Goal: Task Accomplishment & Management: Manage account settings

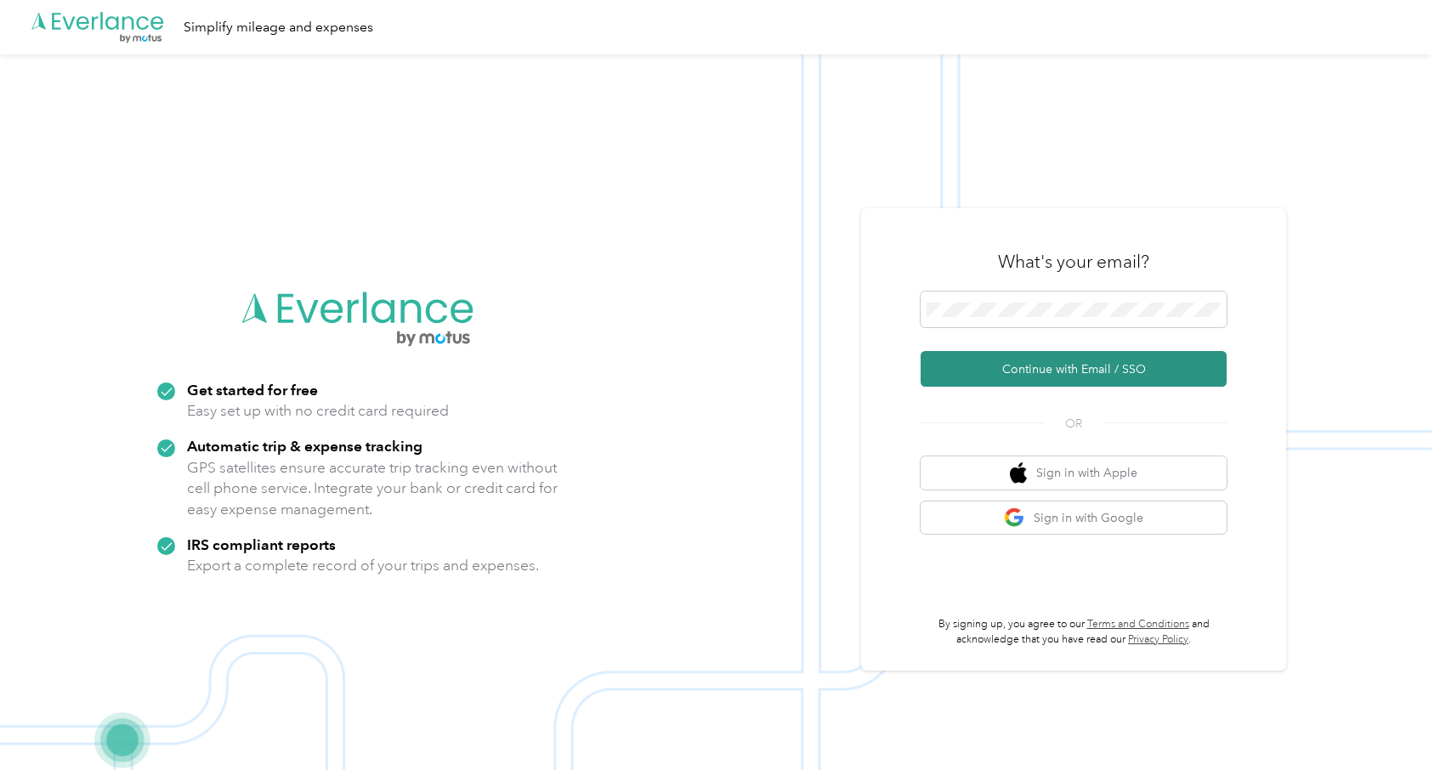
click at [1010, 366] on button "Continue with Email / SSO" at bounding box center [1073, 369] width 306 height 36
click at [1051, 365] on button "Continue with Email / SSO" at bounding box center [1073, 369] width 306 height 36
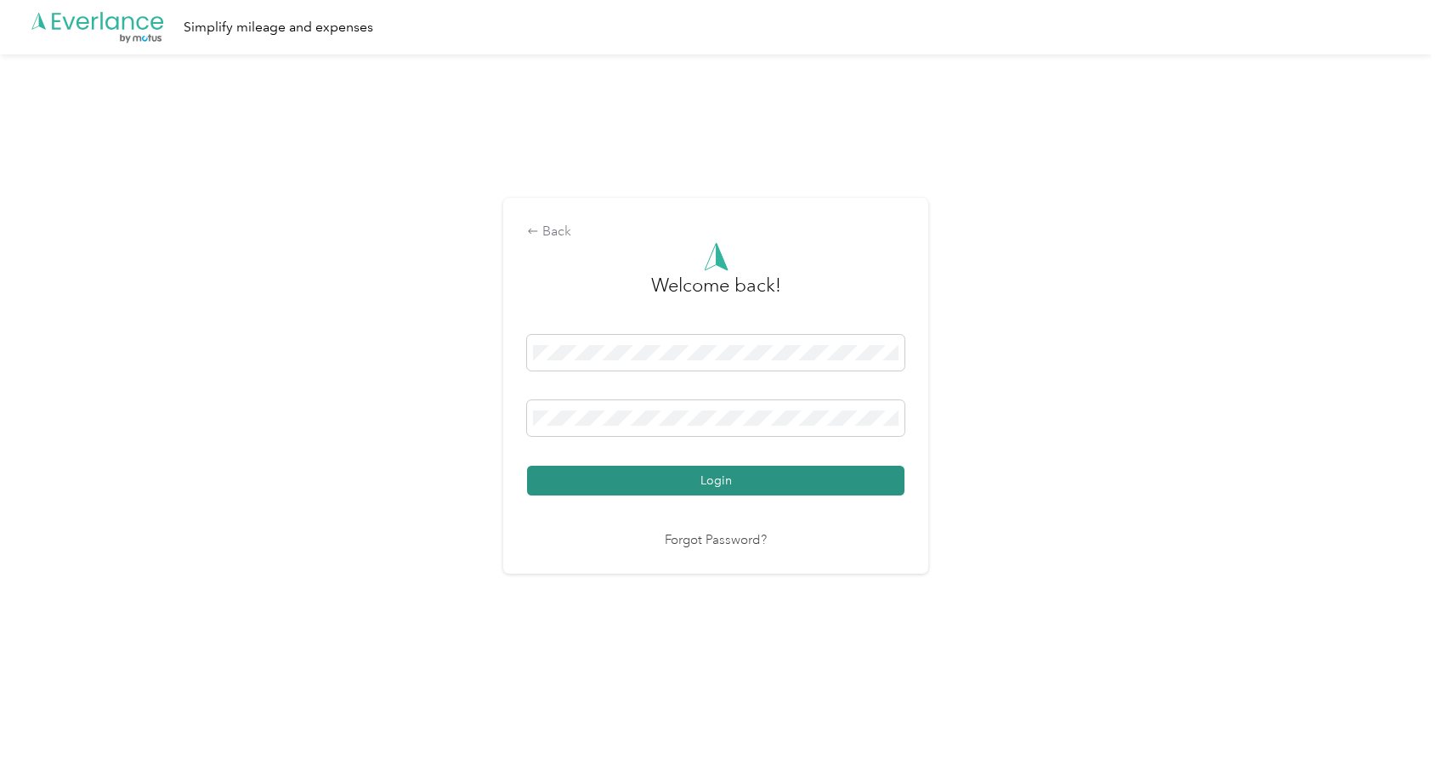
click at [690, 478] on button "Login" at bounding box center [715, 481] width 377 height 30
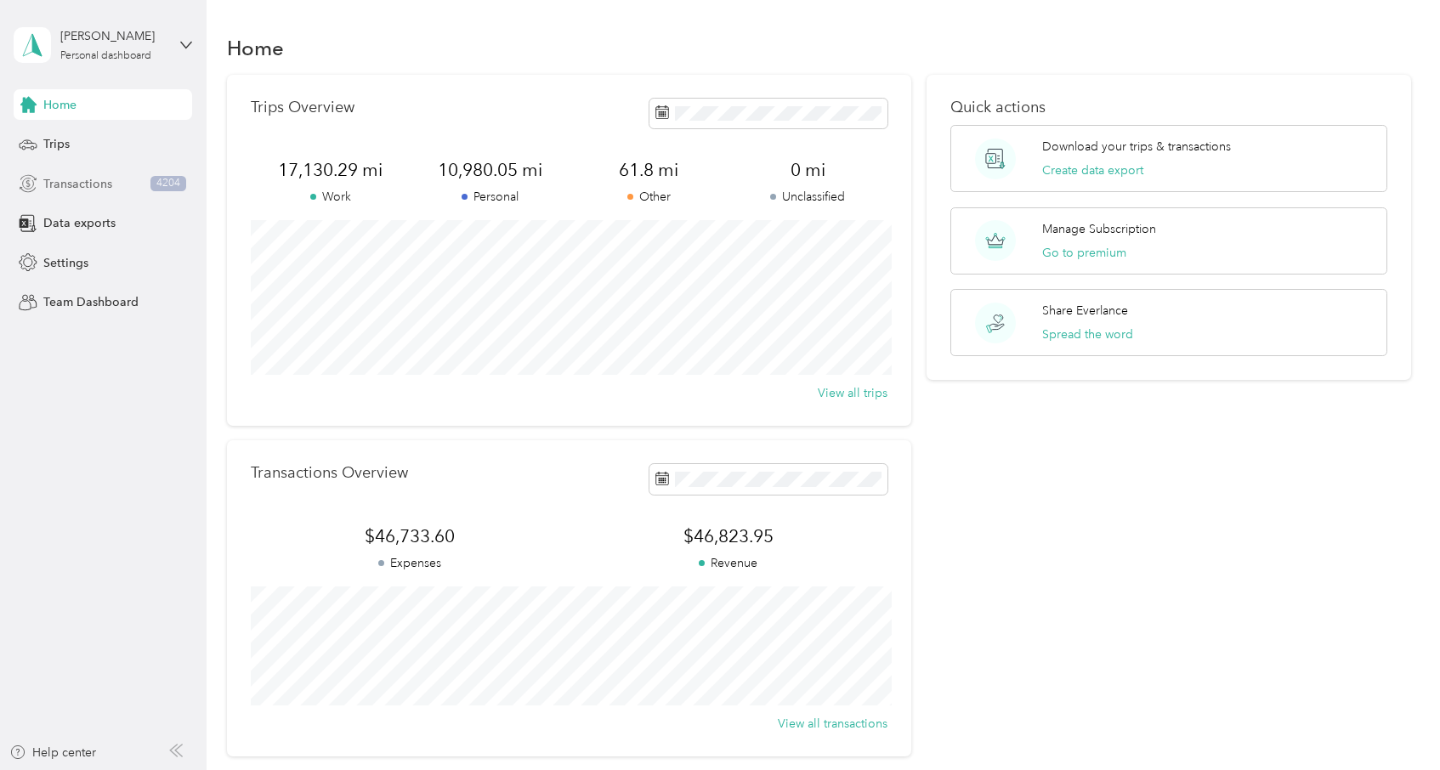
click at [102, 178] on span "Transactions" at bounding box center [77, 184] width 69 height 18
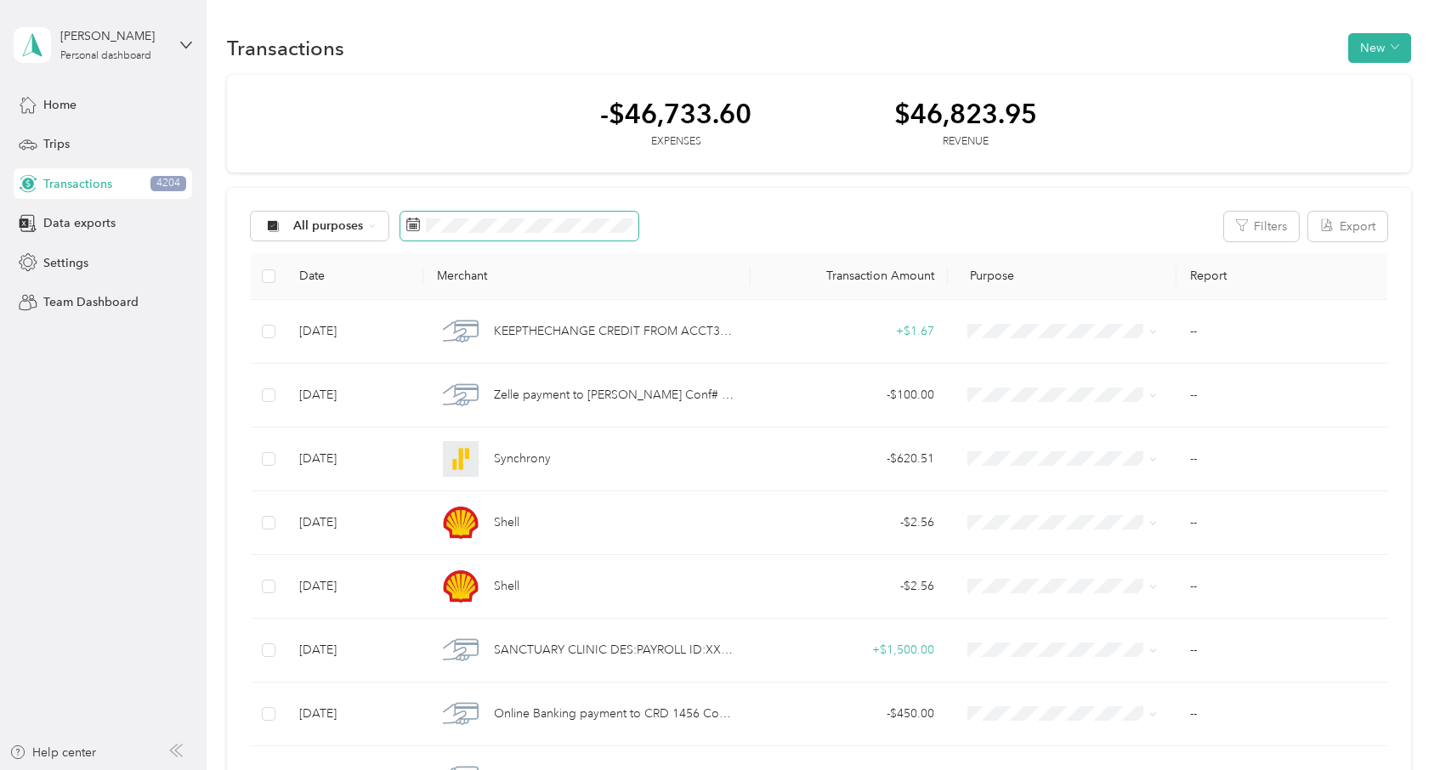
click at [413, 226] on rect at bounding box center [414, 227] width 2 height 2
click at [408, 229] on icon at bounding box center [413, 225] width 14 height 14
click at [1269, 221] on button "Filters" at bounding box center [1261, 227] width 75 height 30
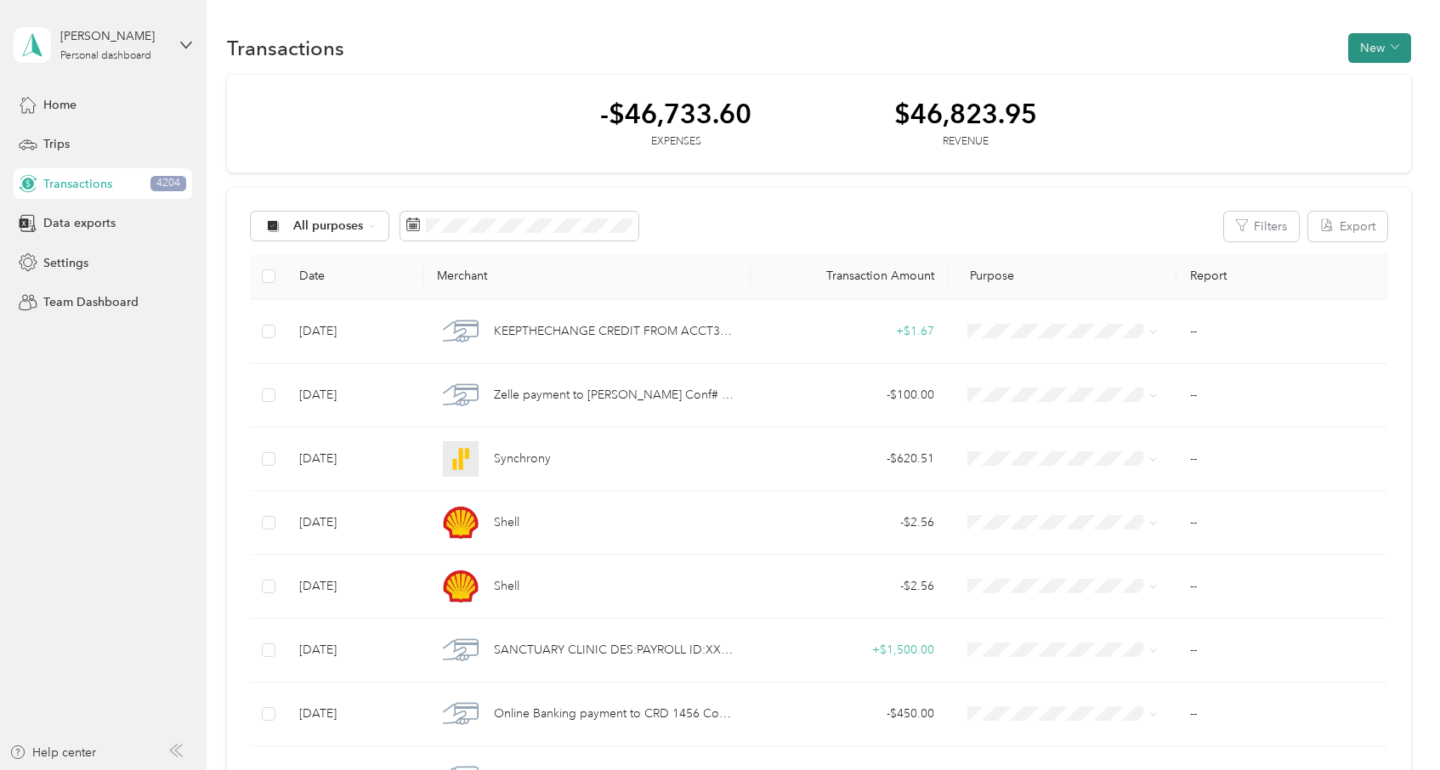
click at [1385, 48] on button "New" at bounding box center [1379, 48] width 63 height 30
click at [1380, 69] on li "Expense" at bounding box center [1375, 80] width 88 height 30
click at [1369, 76] on span "Expense" at bounding box center [1384, 80] width 46 height 18
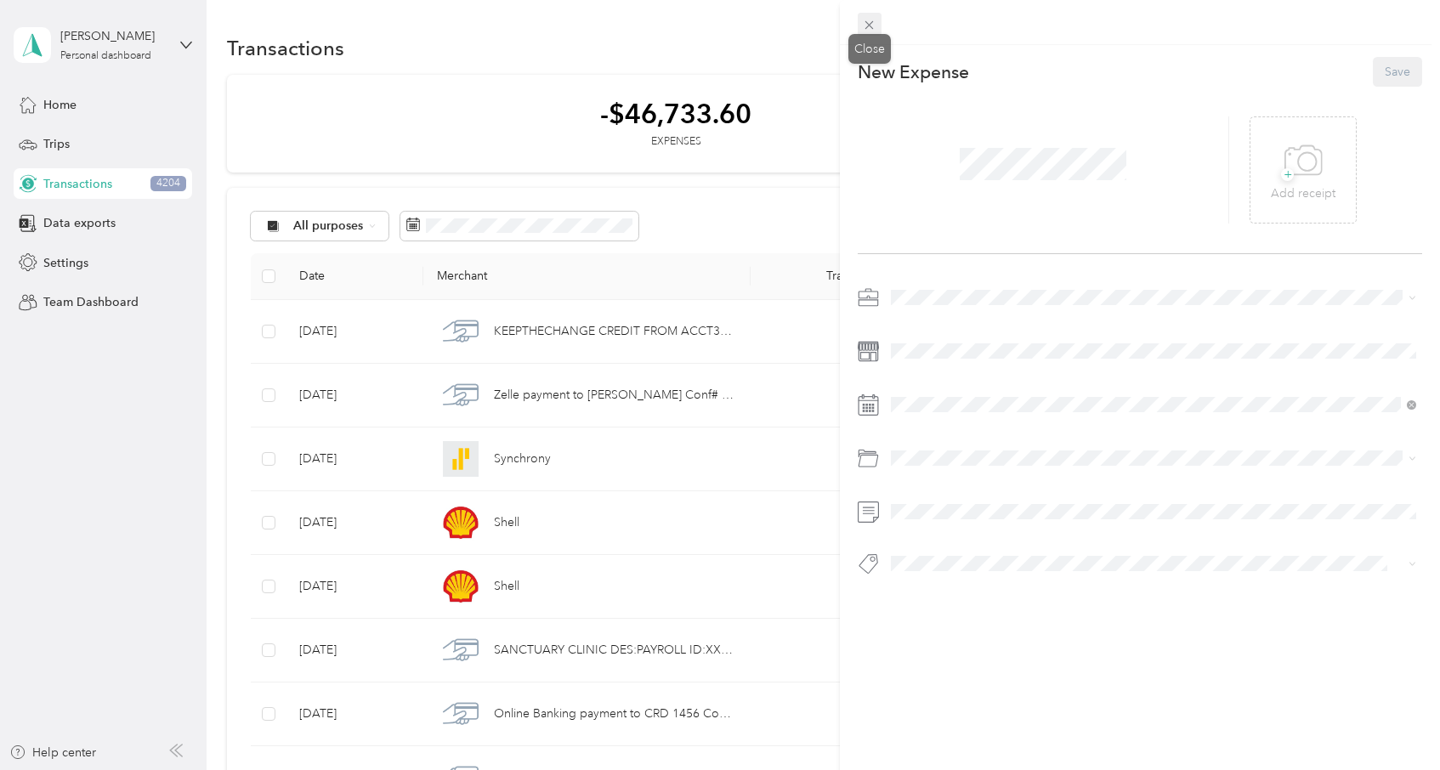
click at [869, 24] on icon at bounding box center [869, 25] width 8 height 8
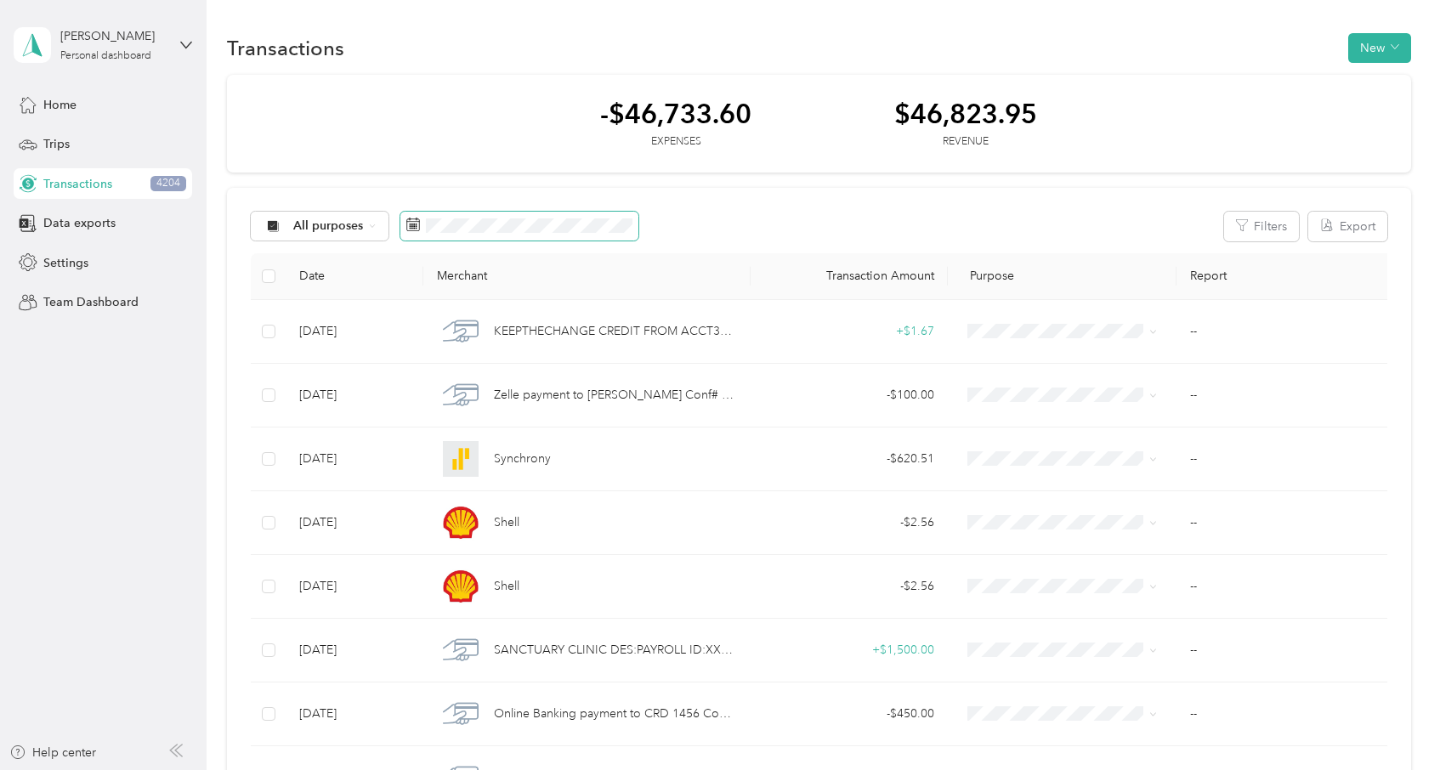
click at [411, 227] on rect at bounding box center [412, 227] width 2 height 2
click at [62, 262] on span "Settings" at bounding box center [65, 263] width 45 height 18
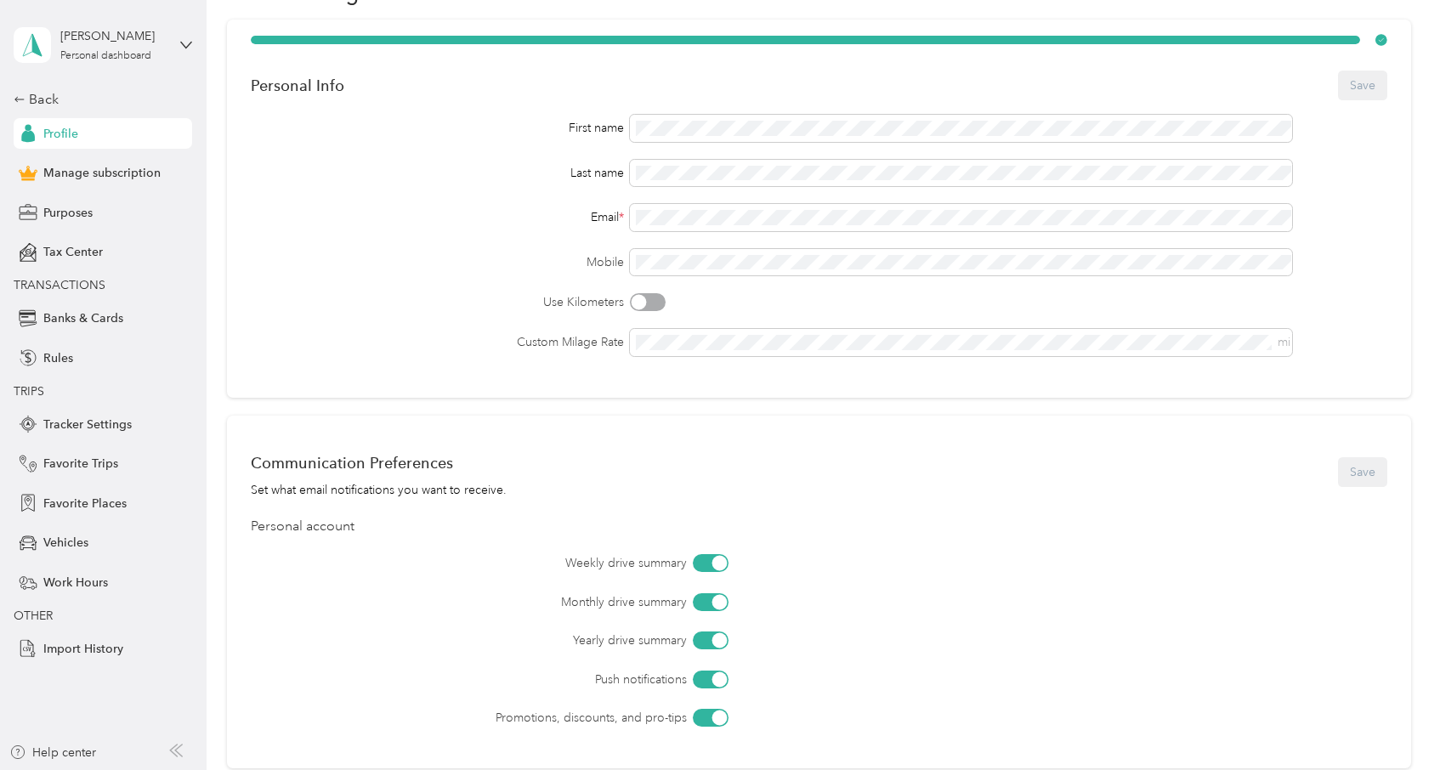
scroll to position [79, 0]
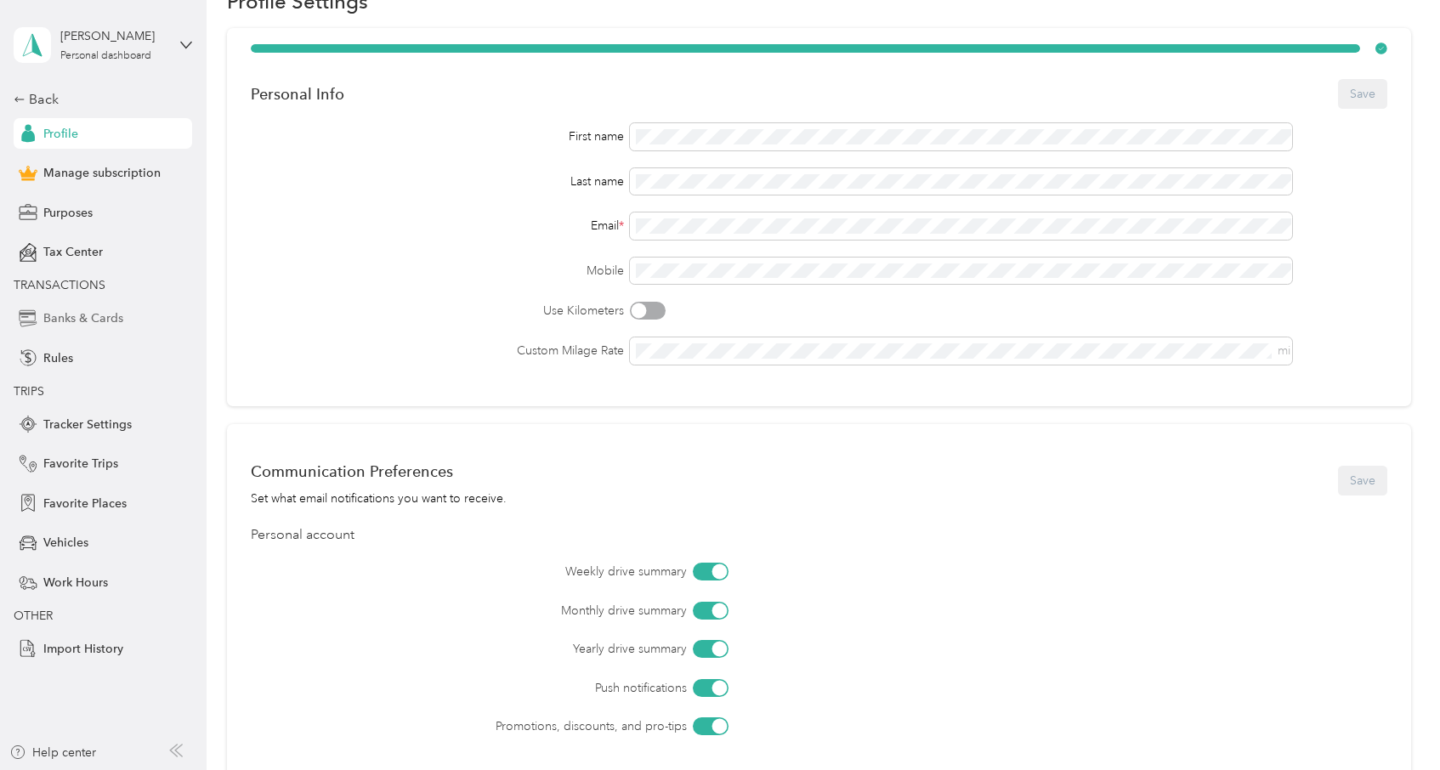
click at [97, 315] on span "Banks & Cards" at bounding box center [83, 318] width 80 height 18
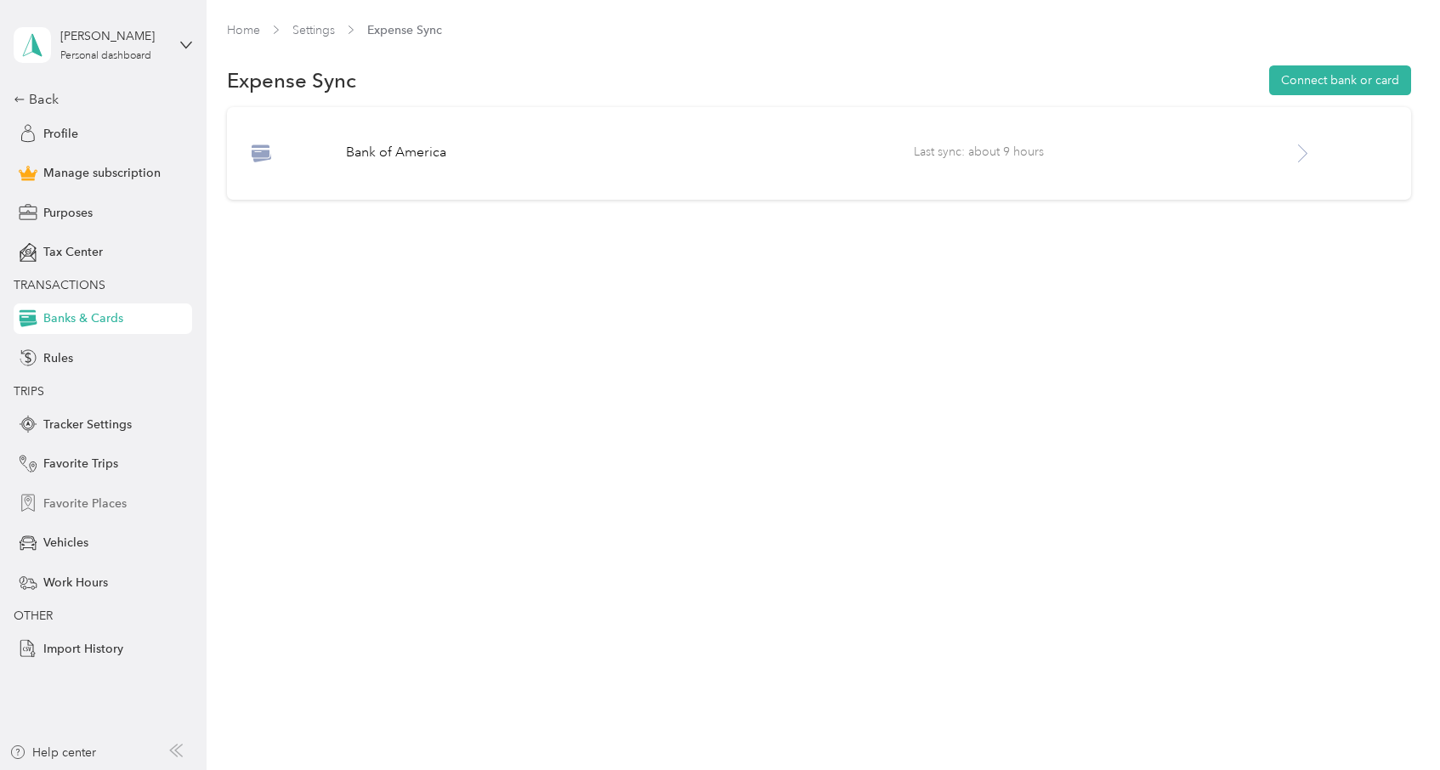
click at [113, 501] on span "Favorite Places" at bounding box center [84, 504] width 83 height 18
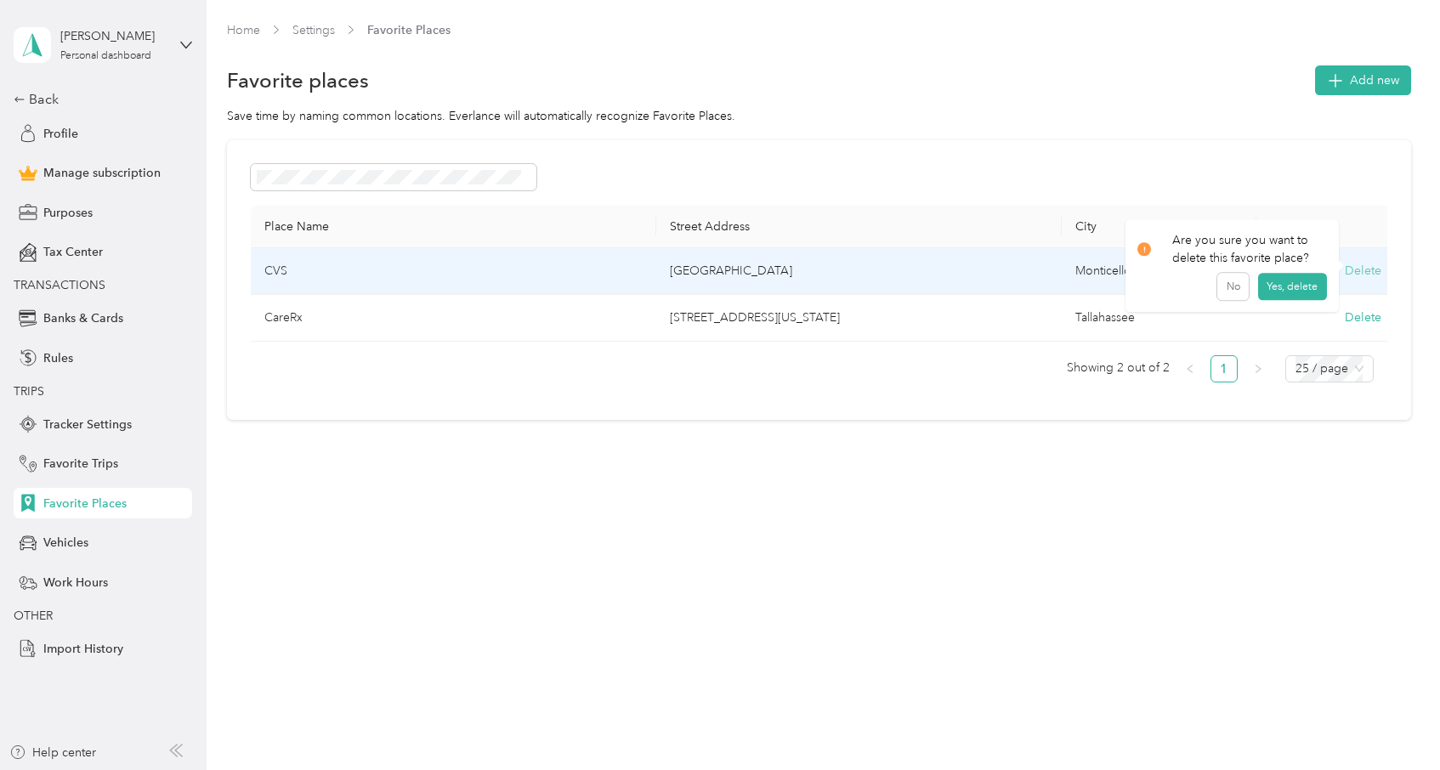
click at [1359, 269] on button "Delete" at bounding box center [1363, 271] width 37 height 18
click at [1309, 289] on button "Yes, delete" at bounding box center [1292, 291] width 69 height 27
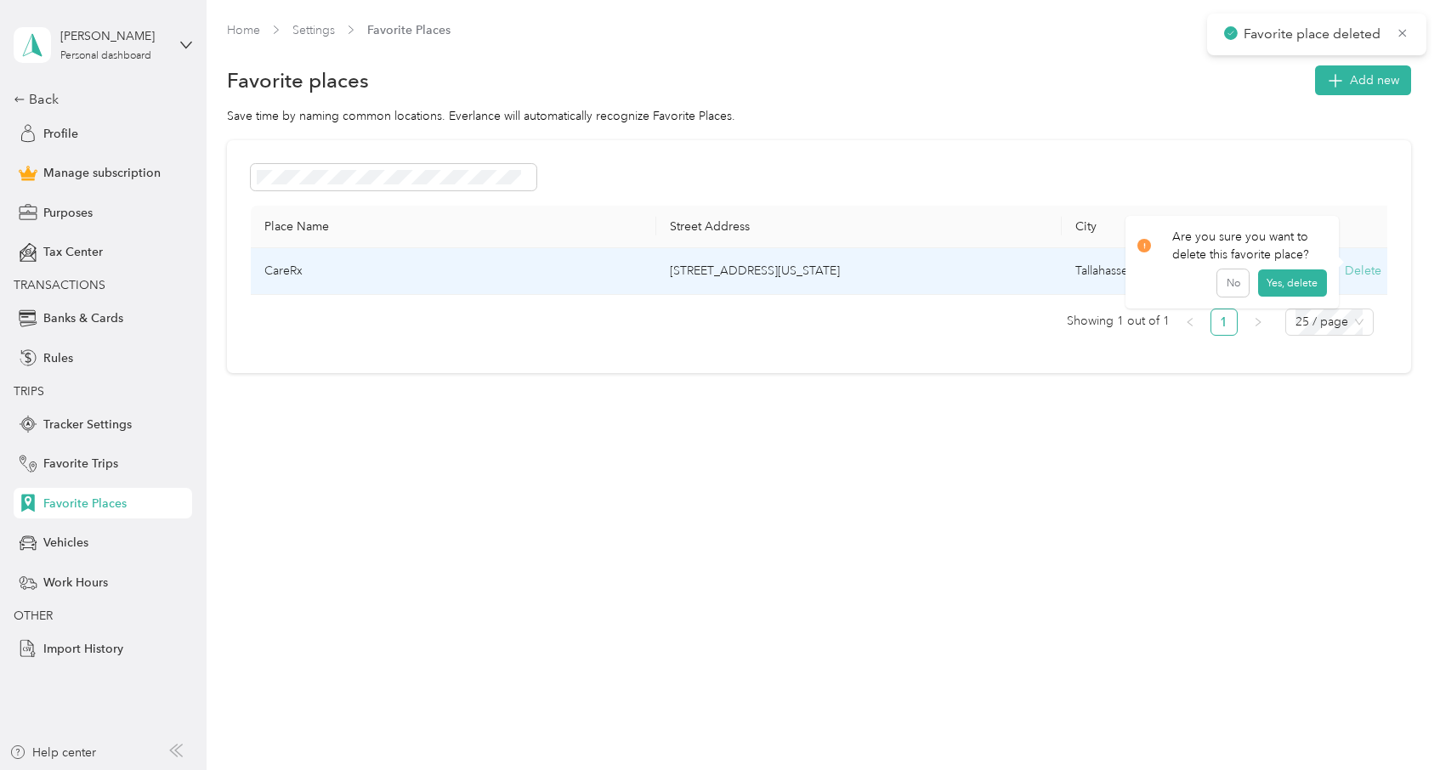
click at [1367, 263] on button "Delete" at bounding box center [1363, 271] width 37 height 18
click at [1289, 289] on button "Yes, delete" at bounding box center [1292, 291] width 69 height 27
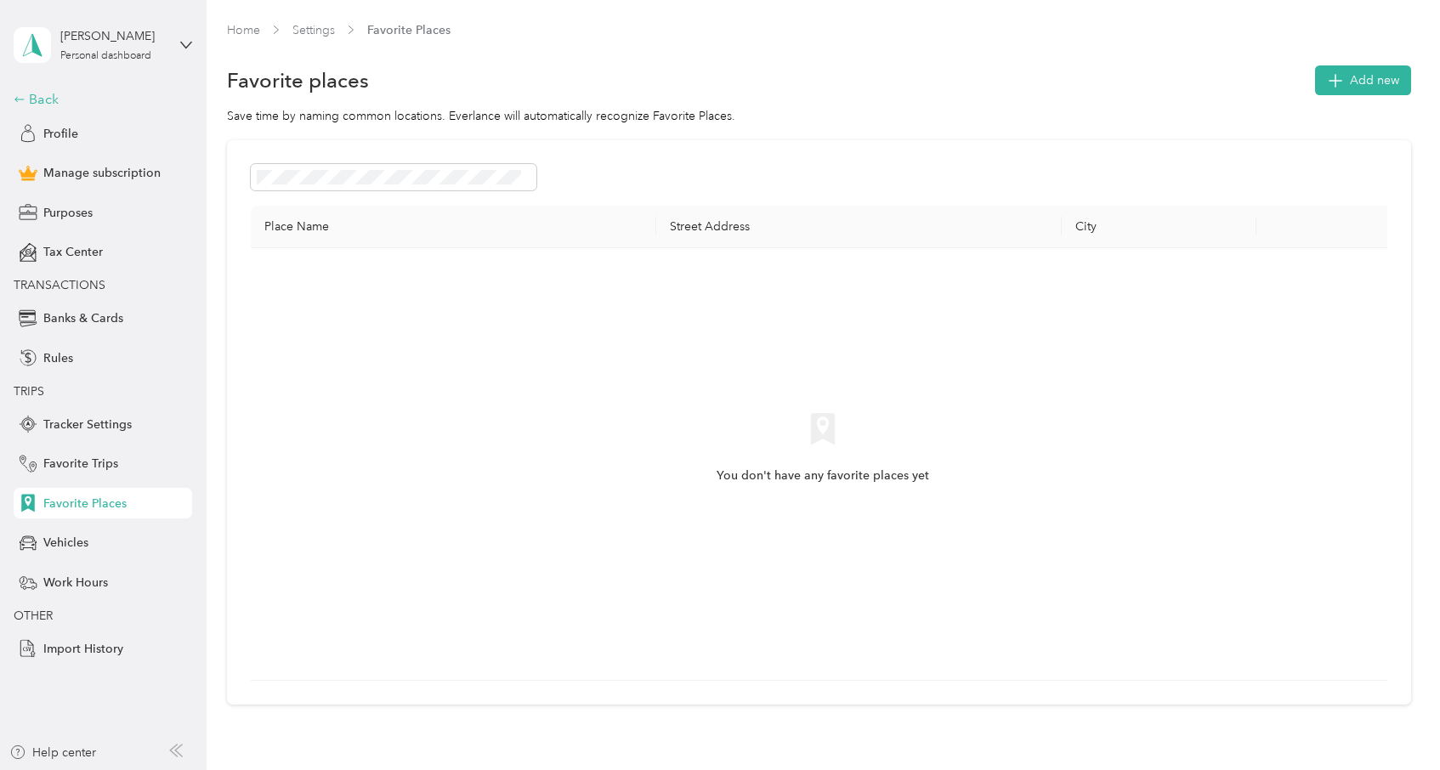
click at [44, 93] on div "Back" at bounding box center [99, 99] width 170 height 20
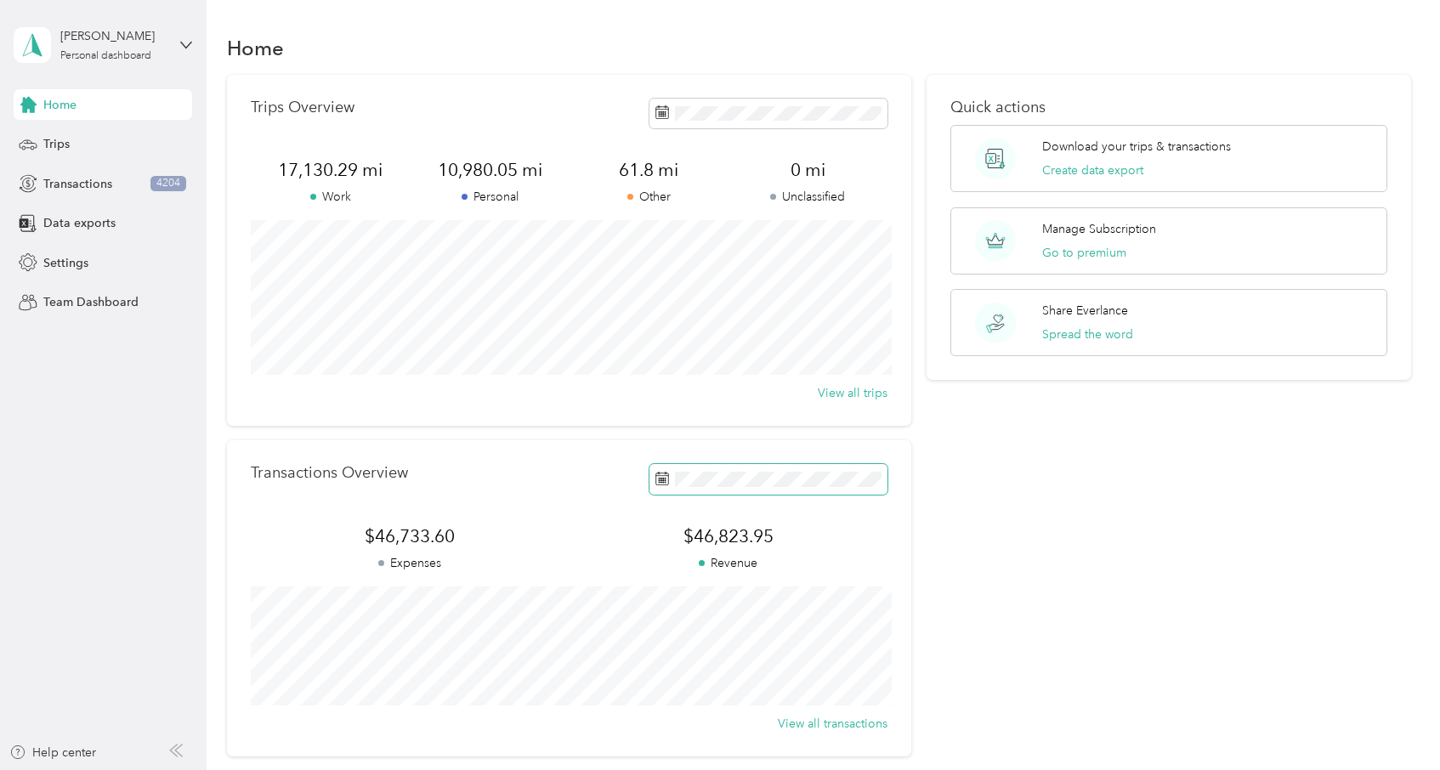
click at [662, 479] on rect at bounding box center [661, 479] width 2 height 2
click at [662, 478] on rect at bounding box center [661, 479] width 2 height 2
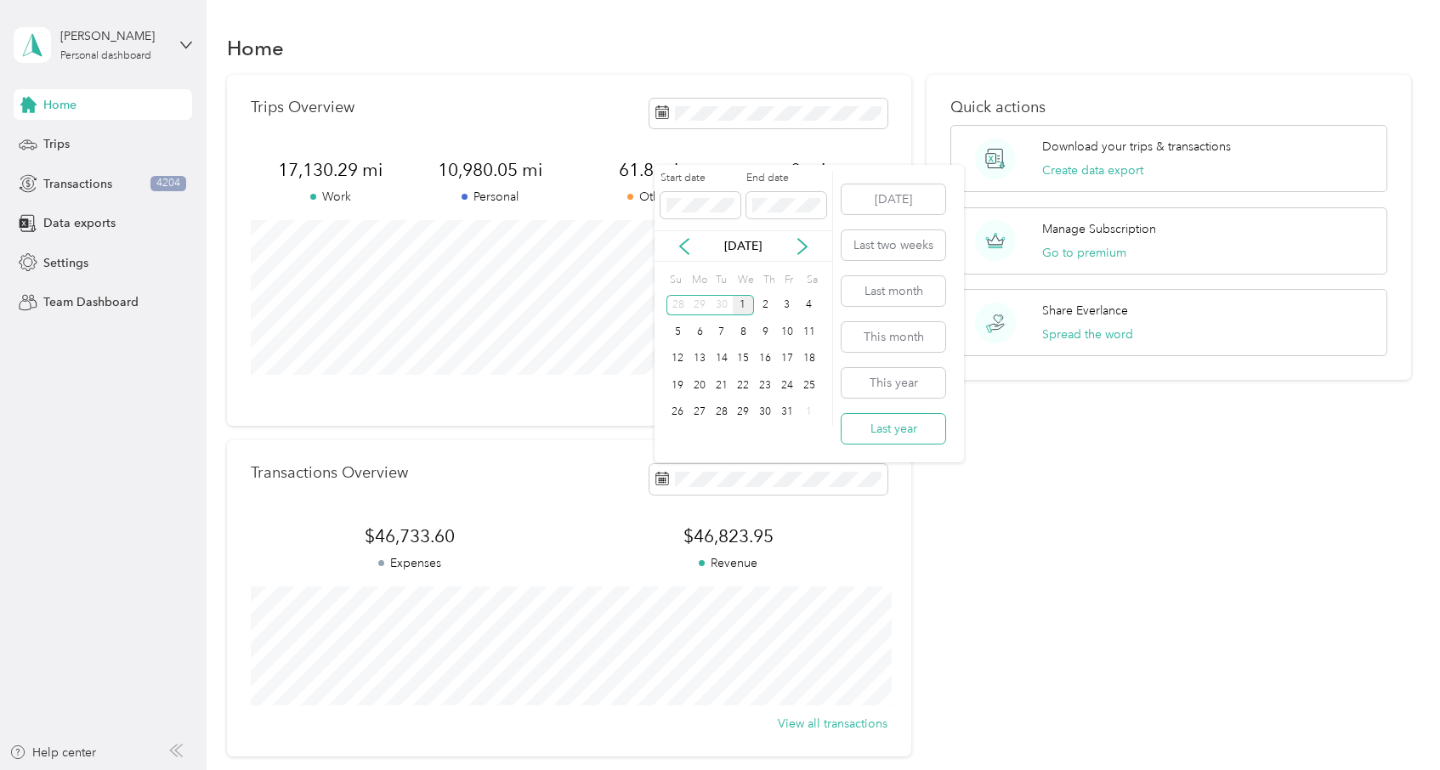
click at [892, 422] on button "Last year" at bounding box center [893, 429] width 104 height 30
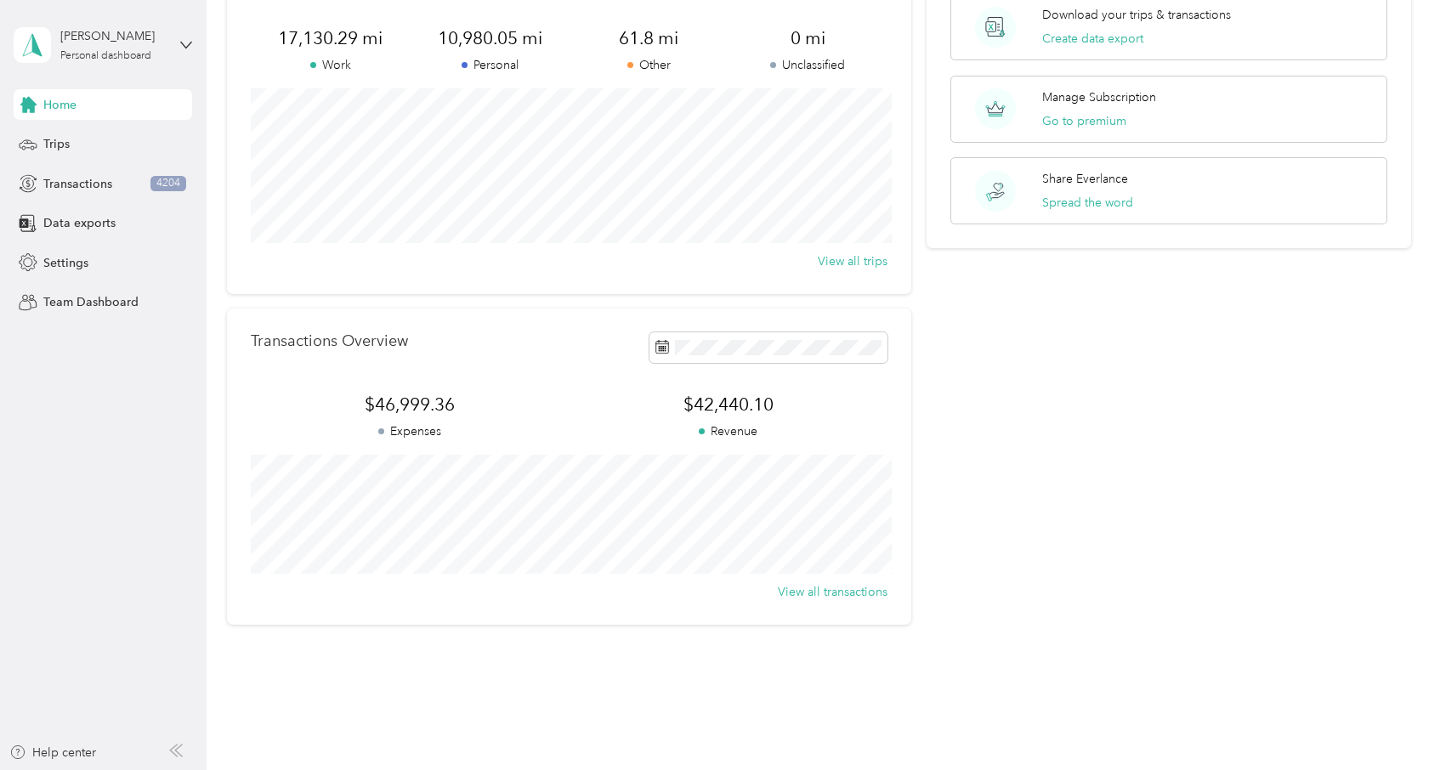
scroll to position [161, 0]
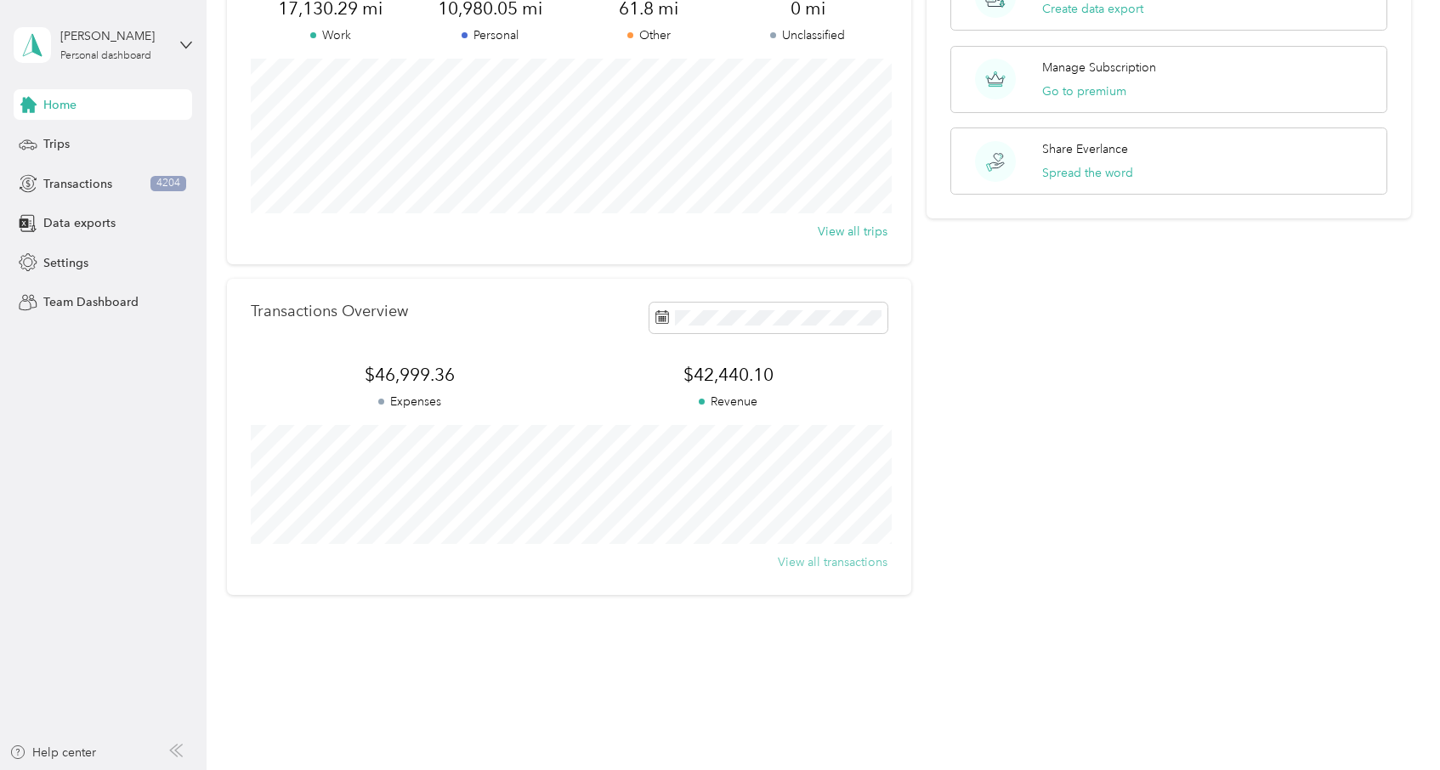
click at [864, 558] on button "View all transactions" at bounding box center [833, 562] width 110 height 18
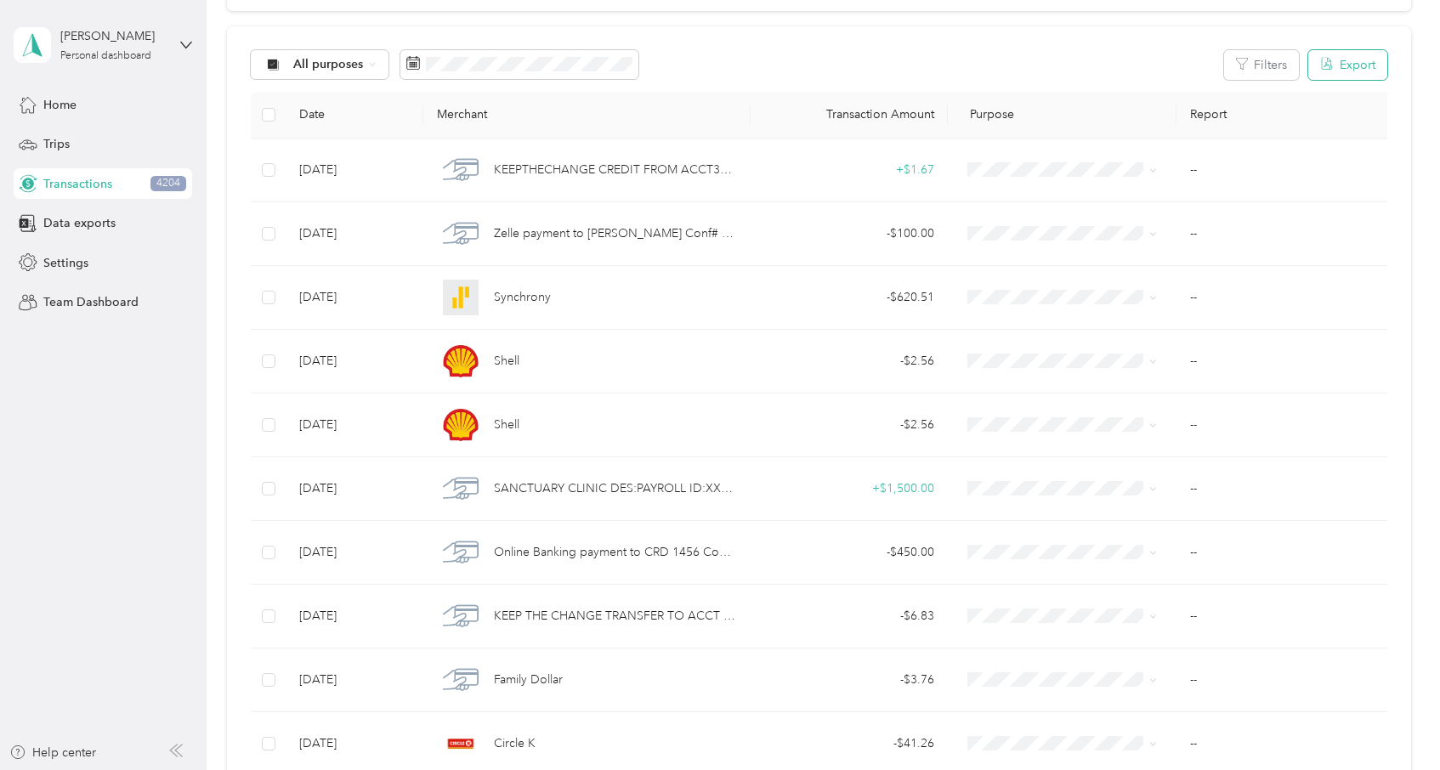
click at [1357, 60] on button "Export" at bounding box center [1347, 65] width 79 height 30
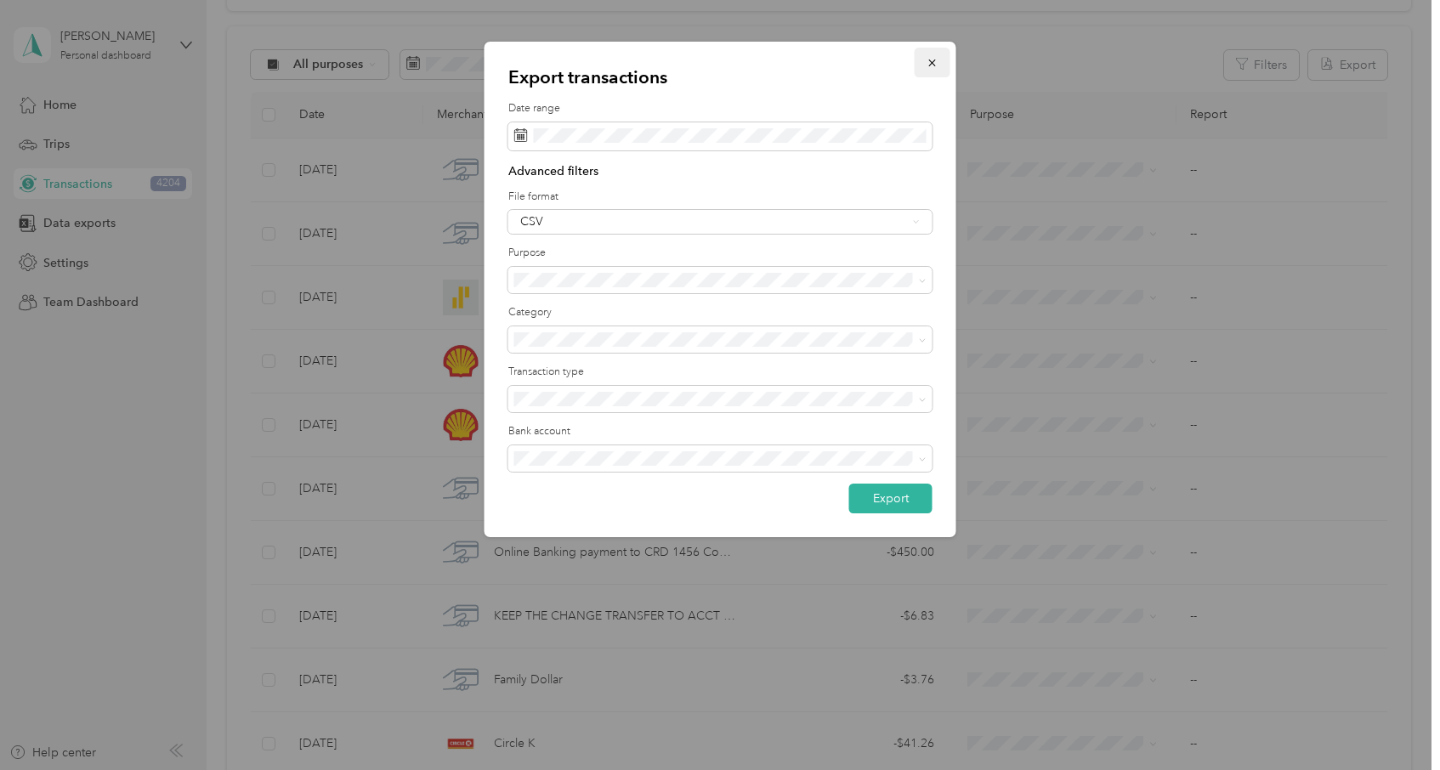
click at [932, 59] on icon "button" at bounding box center [932, 63] width 12 height 12
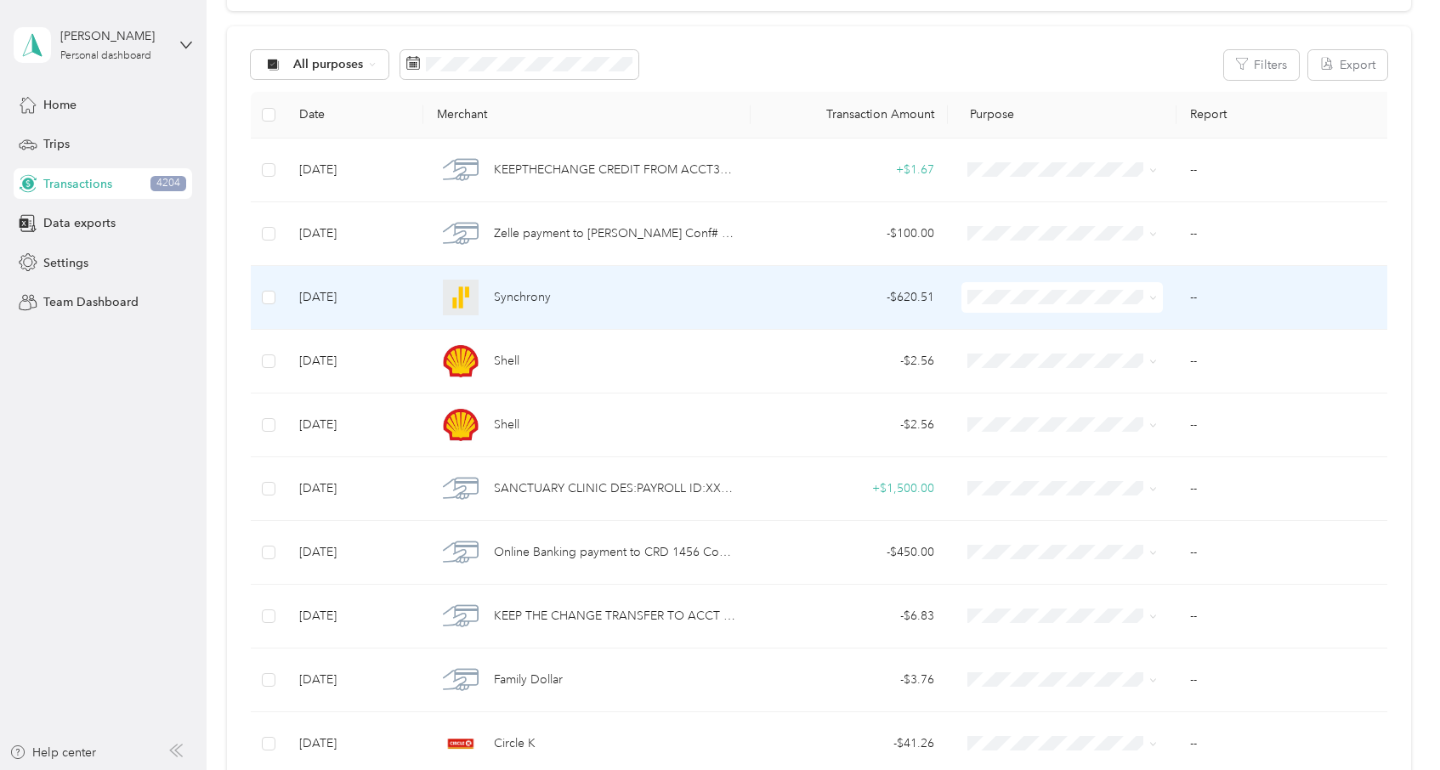
click at [1039, 533] on span "Medical" at bounding box center [1077, 534] width 148 height 18
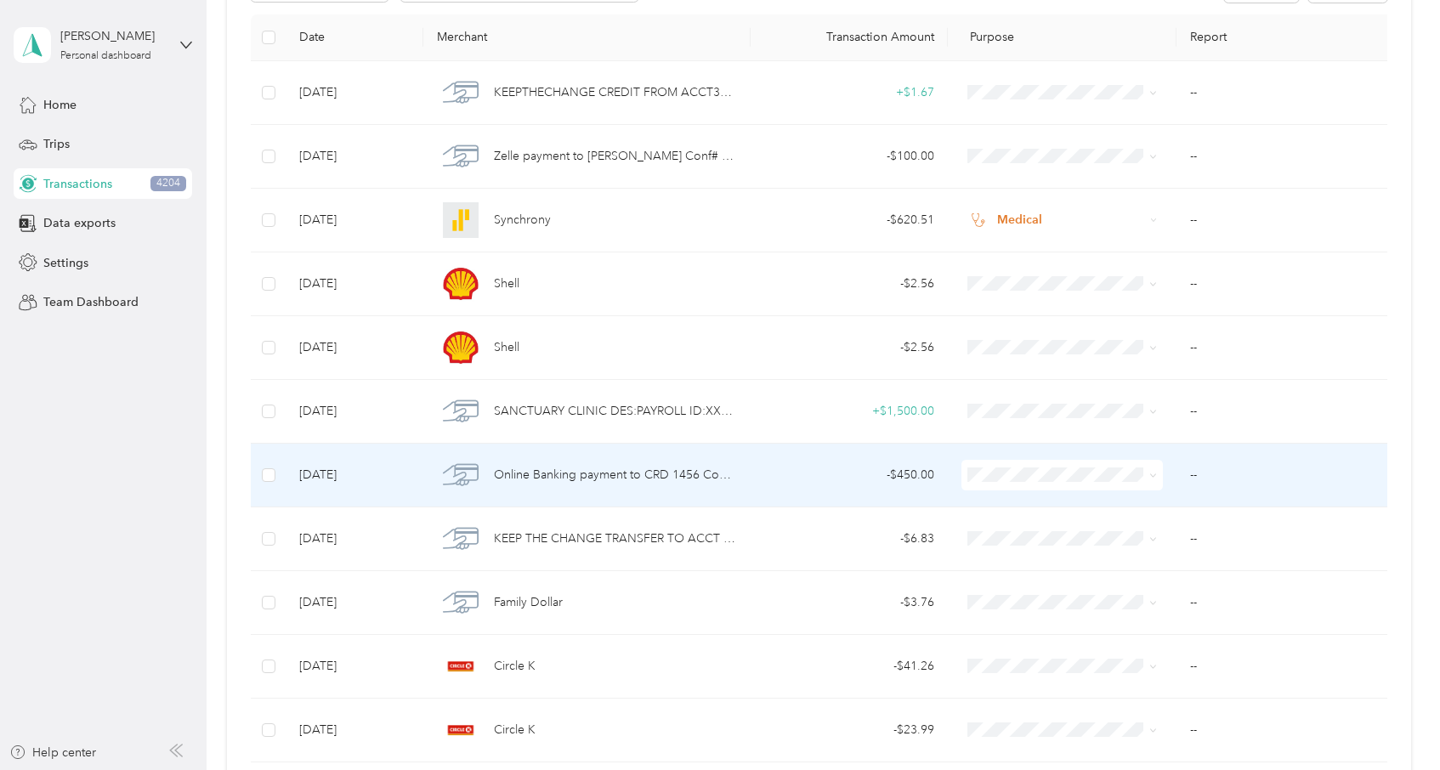
scroll to position [242, 0]
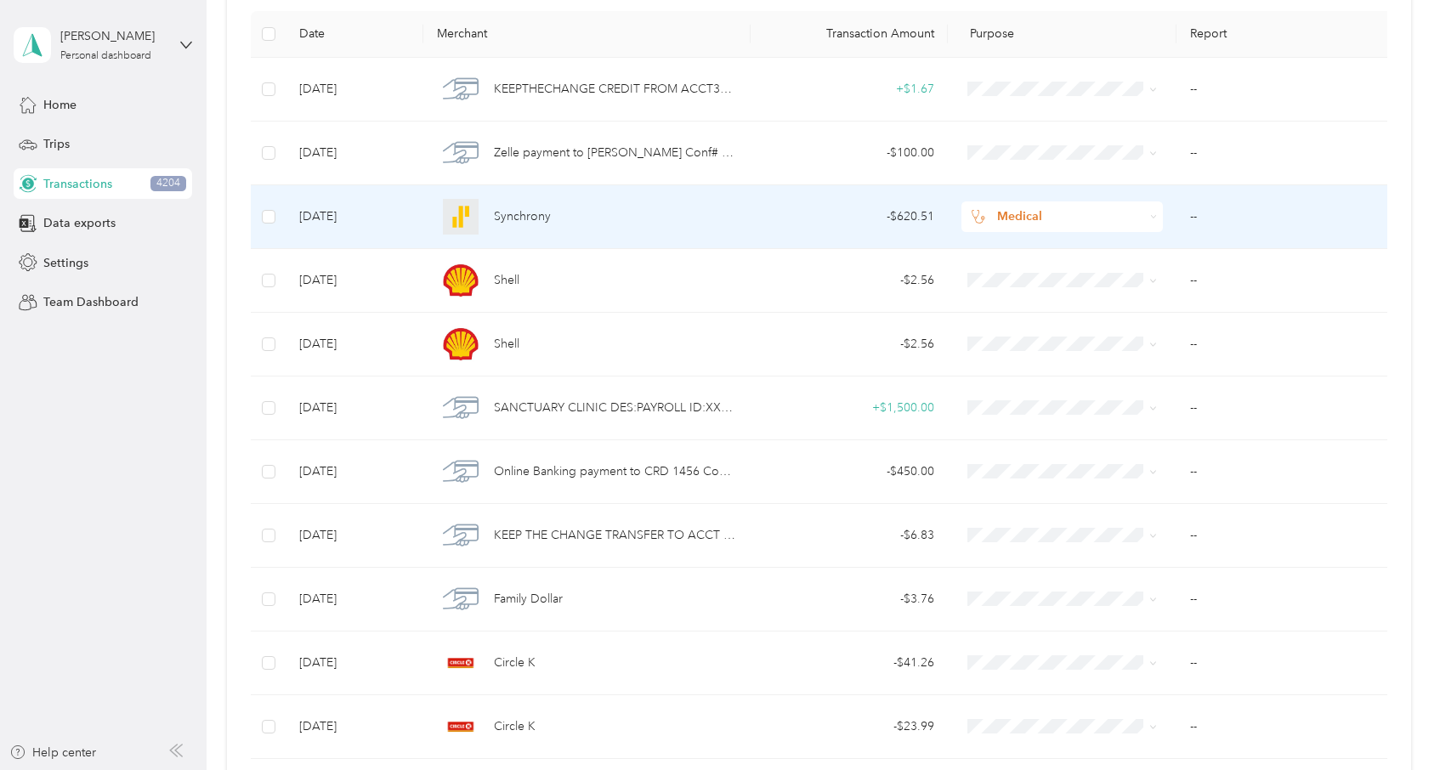
click at [1196, 218] on td "--" at bounding box center [1285, 217] width 218 height 64
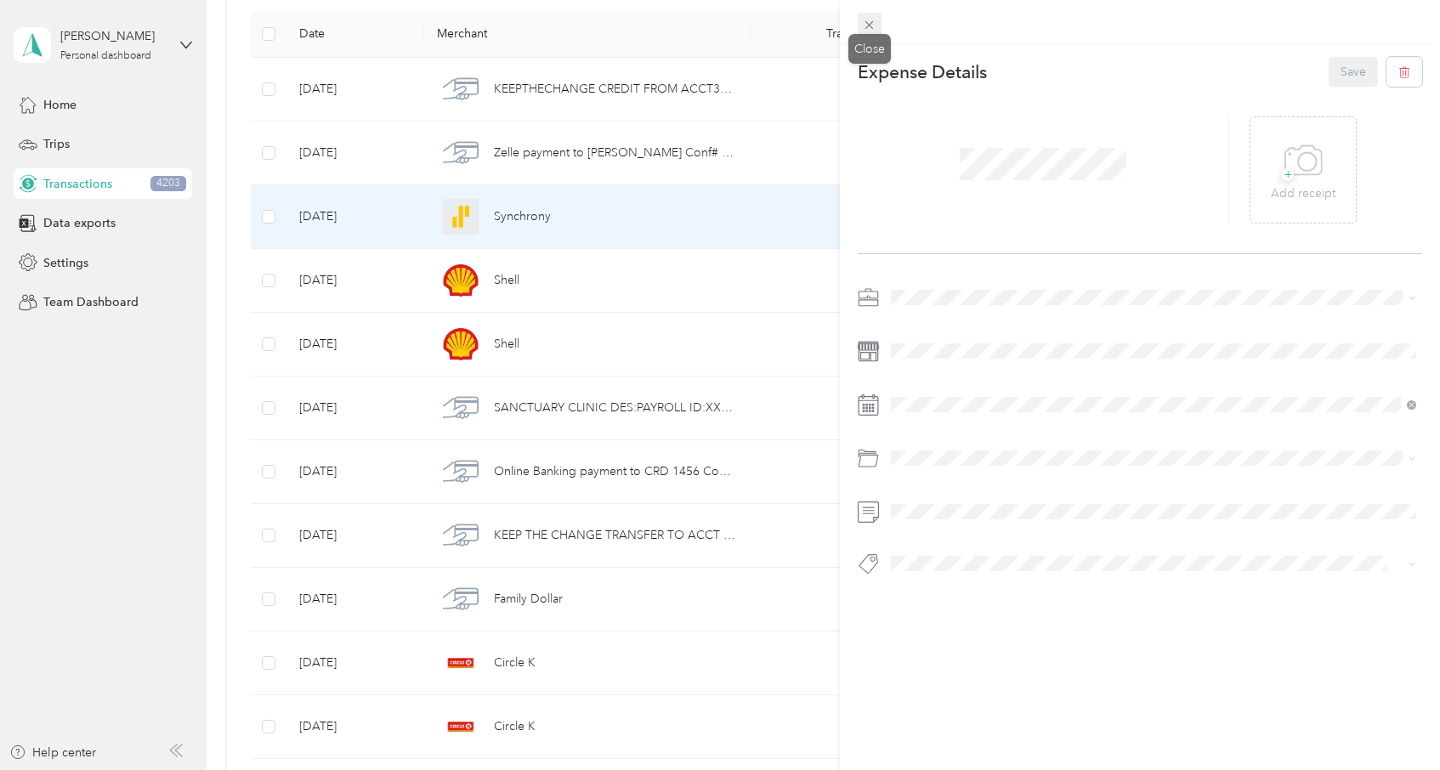
click at [870, 26] on icon at bounding box center [869, 25] width 8 height 8
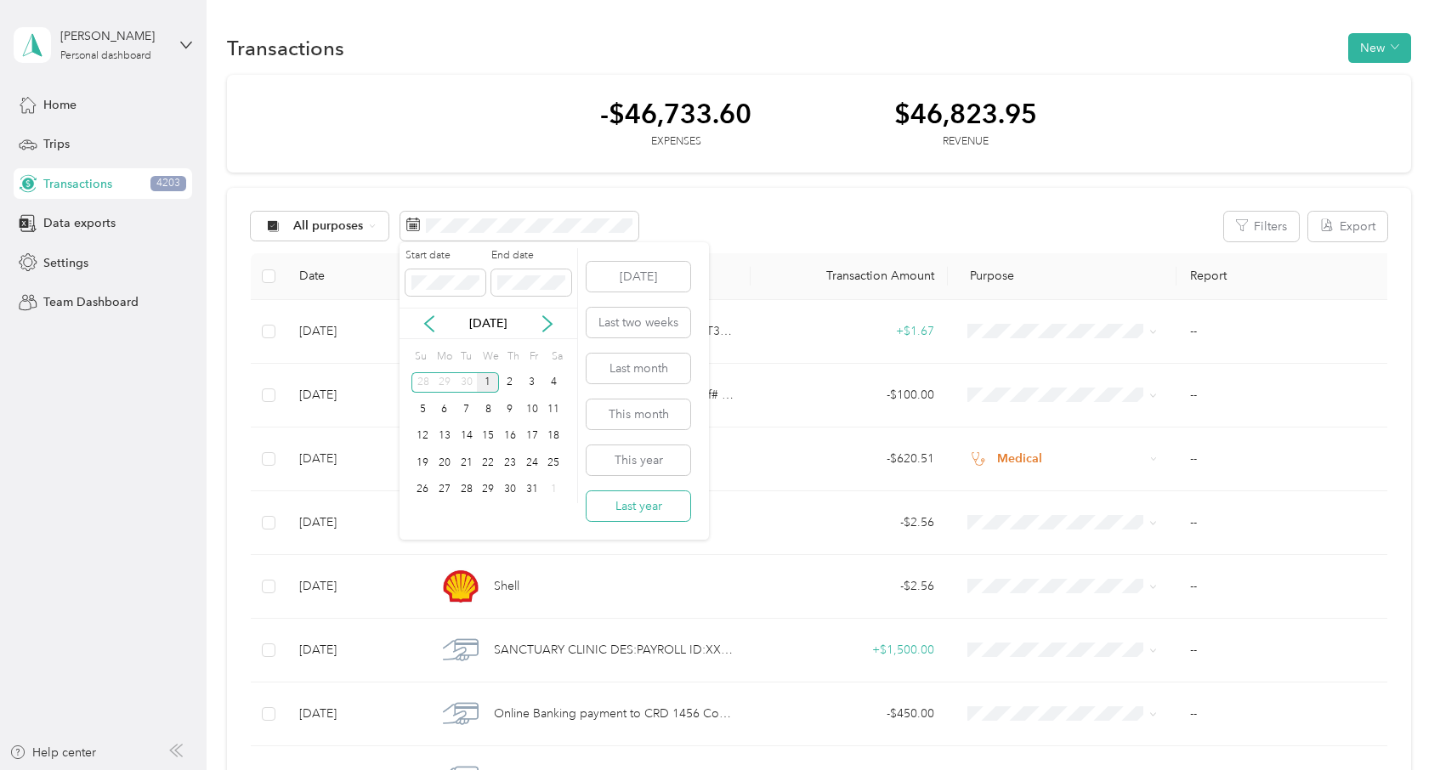
click at [631, 506] on button "Last year" at bounding box center [638, 506] width 104 height 30
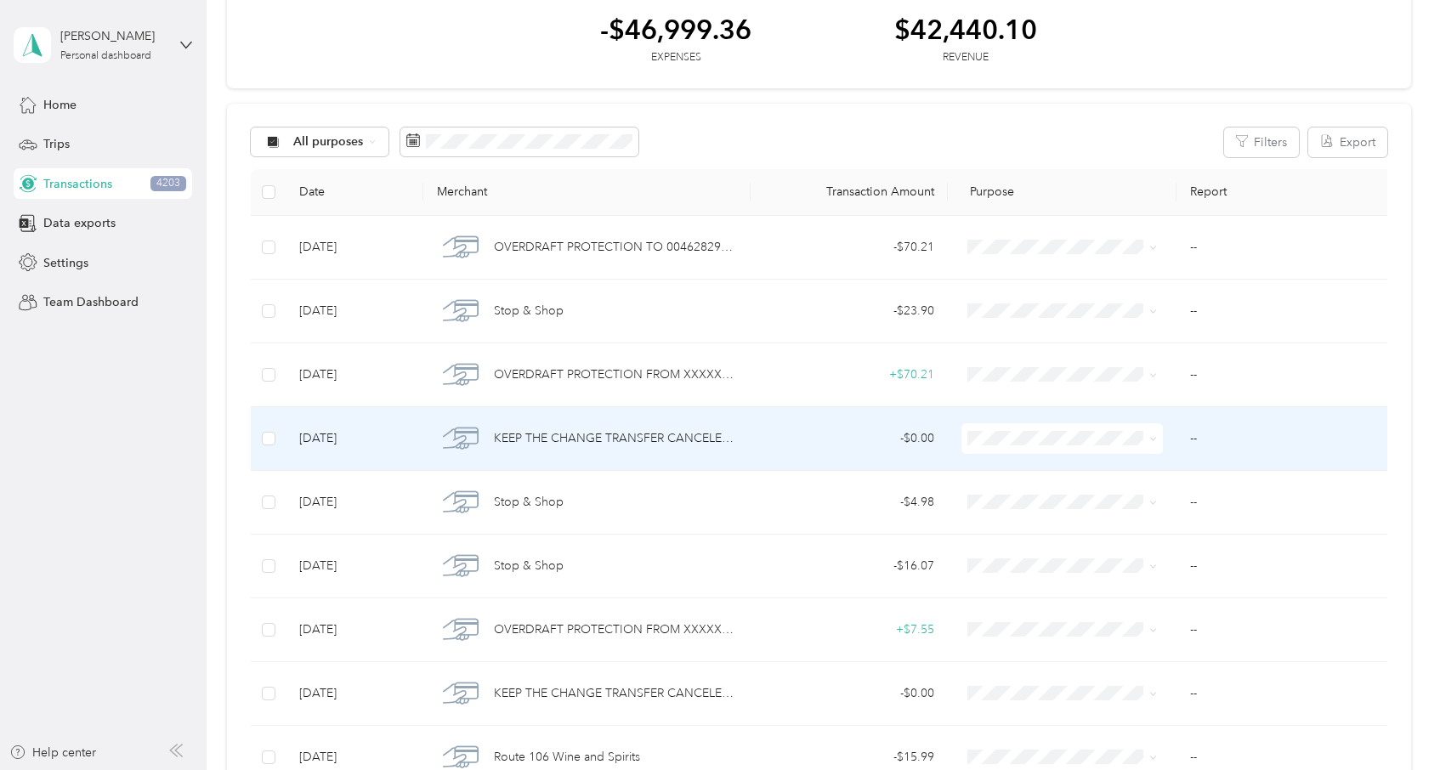
scroll to position [81, 0]
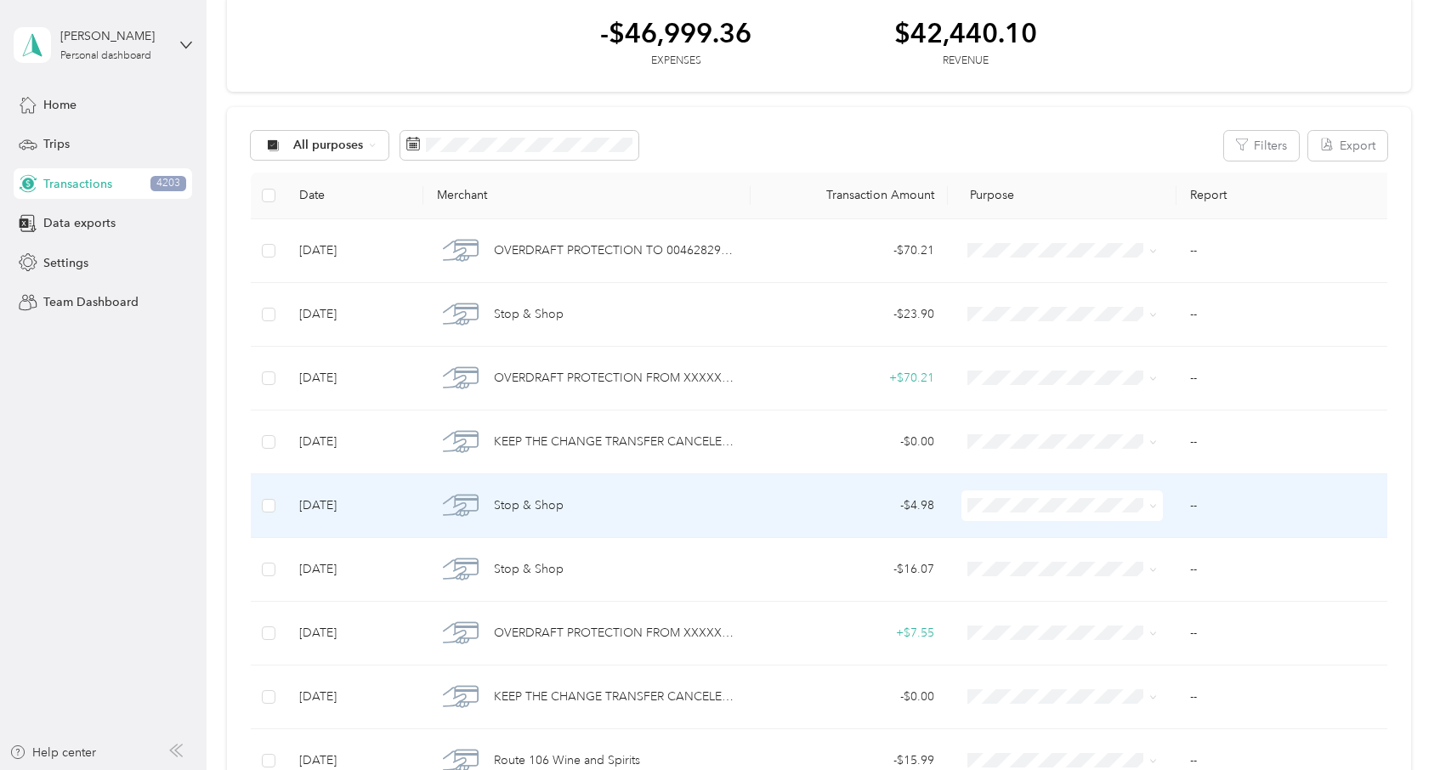
click at [1149, 502] on icon at bounding box center [1153, 506] width 8 height 8
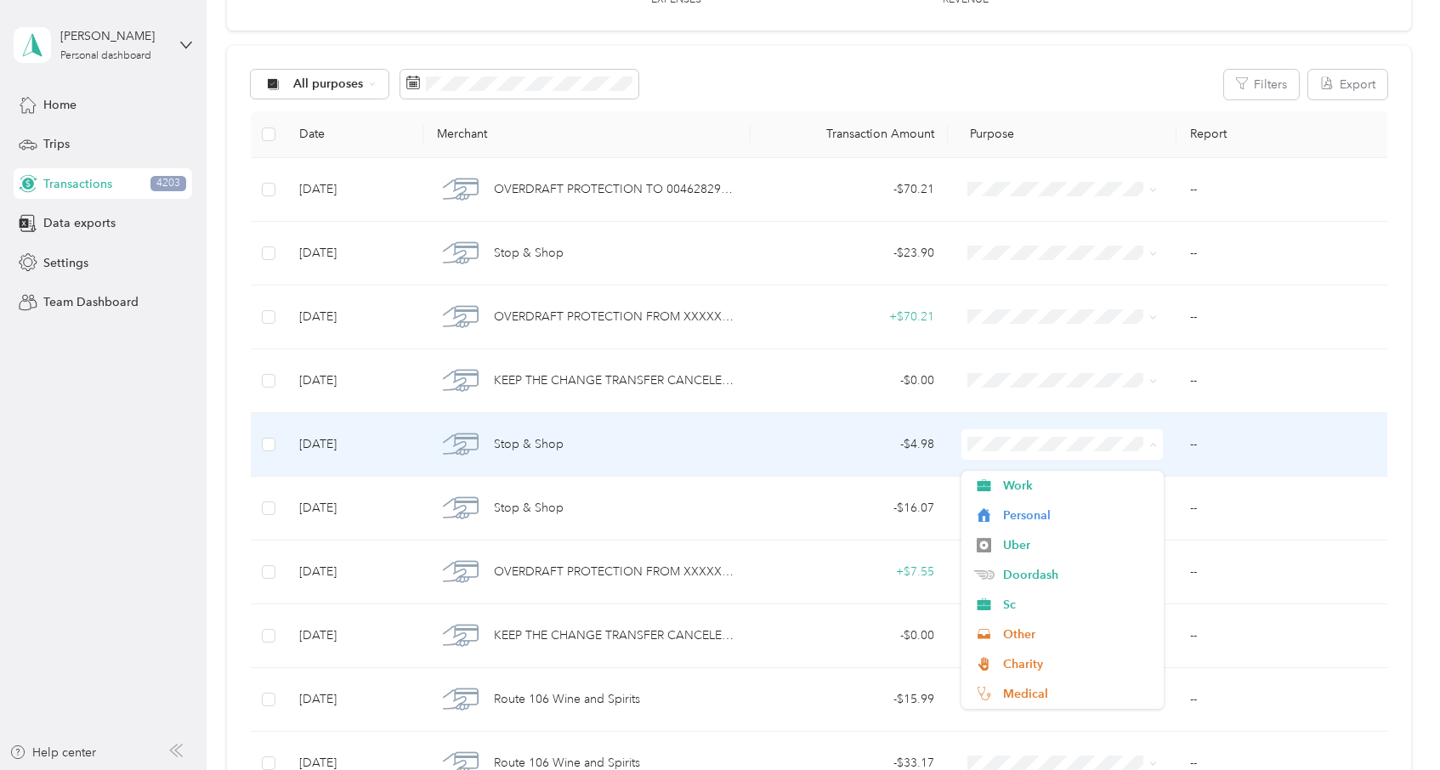
scroll to position [148, 0]
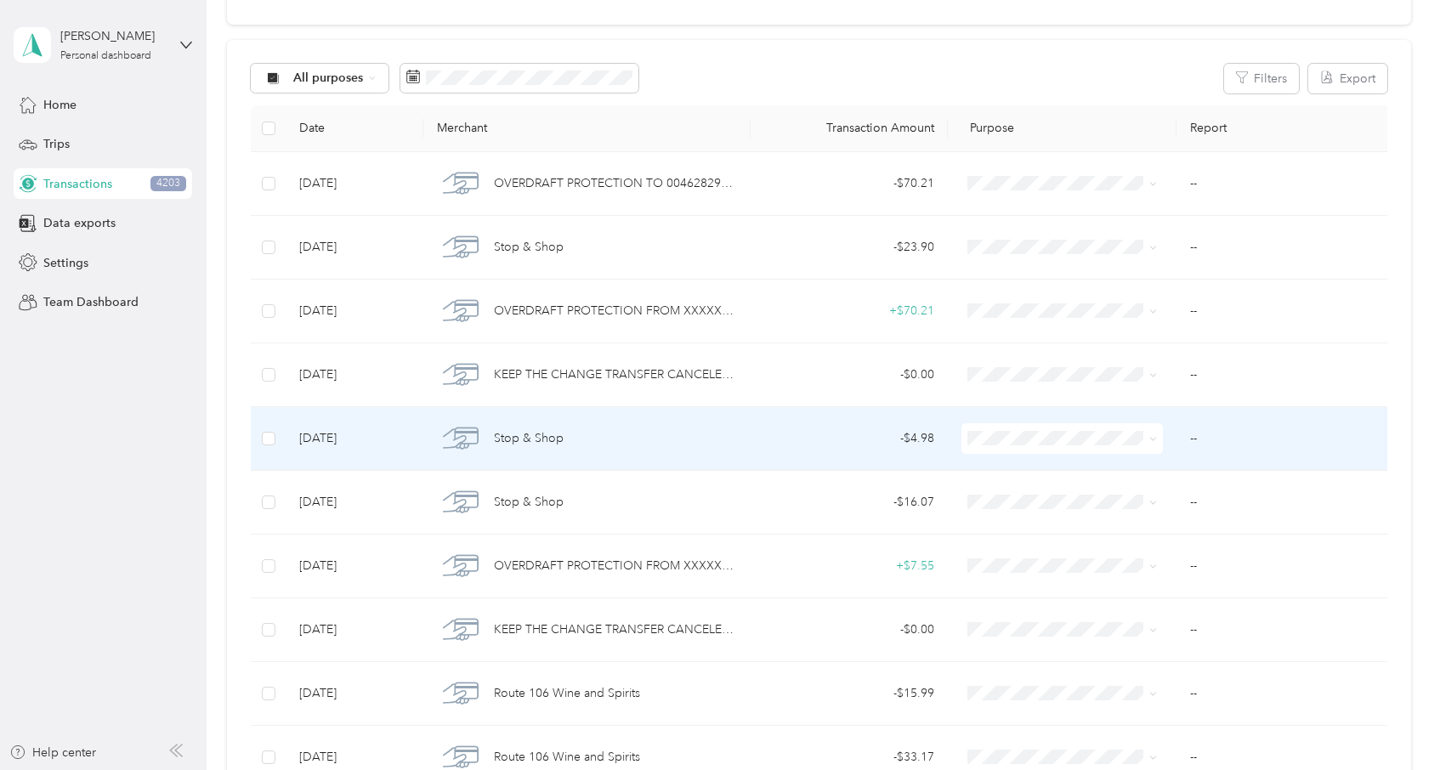
click at [1136, 500] on li "Personal" at bounding box center [1062, 496] width 202 height 30
click at [1036, 438] on span "Personal" at bounding box center [1070, 438] width 147 height 19
click at [1014, 622] on span "Other" at bounding box center [1077, 624] width 148 height 18
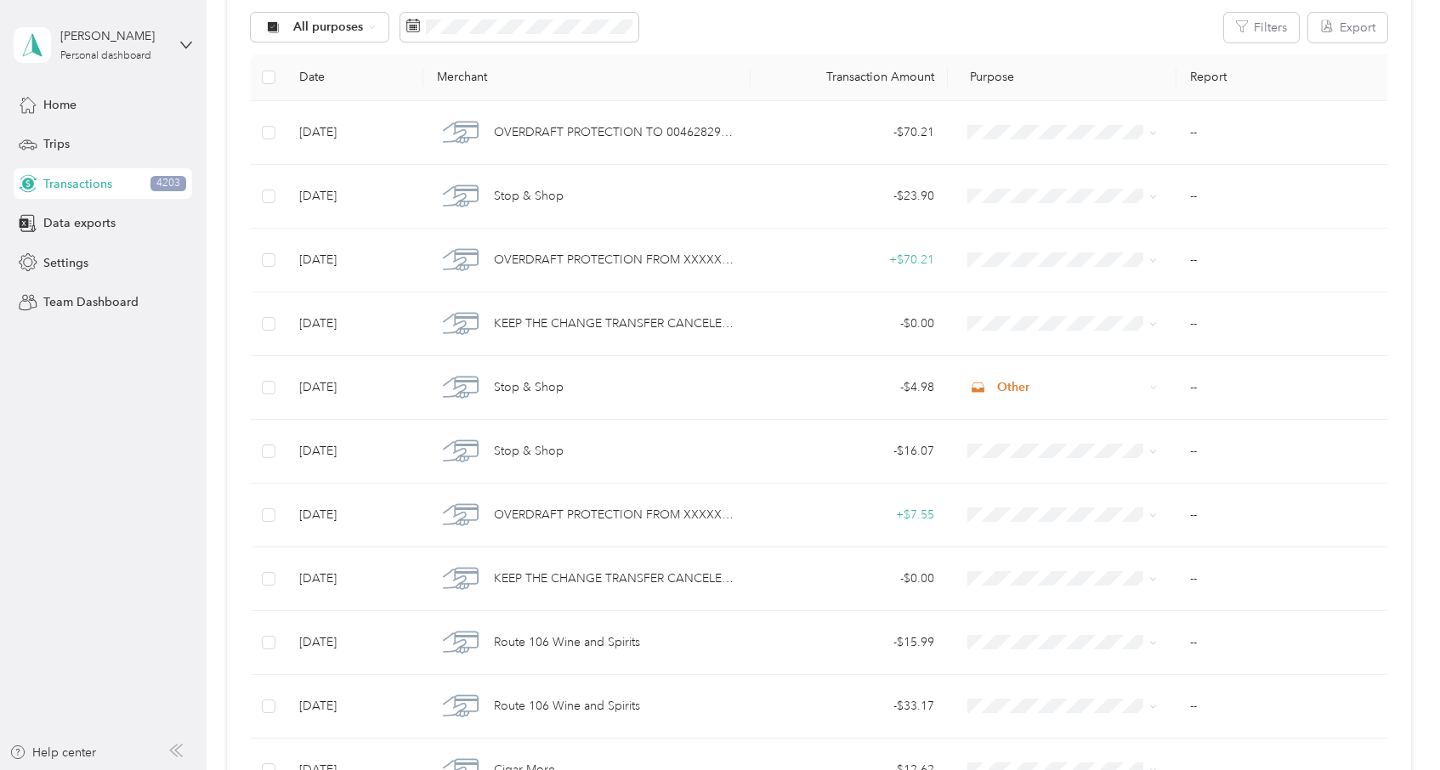
scroll to position [202, 0]
click at [96, 224] on span "Data exports" at bounding box center [79, 223] width 72 height 18
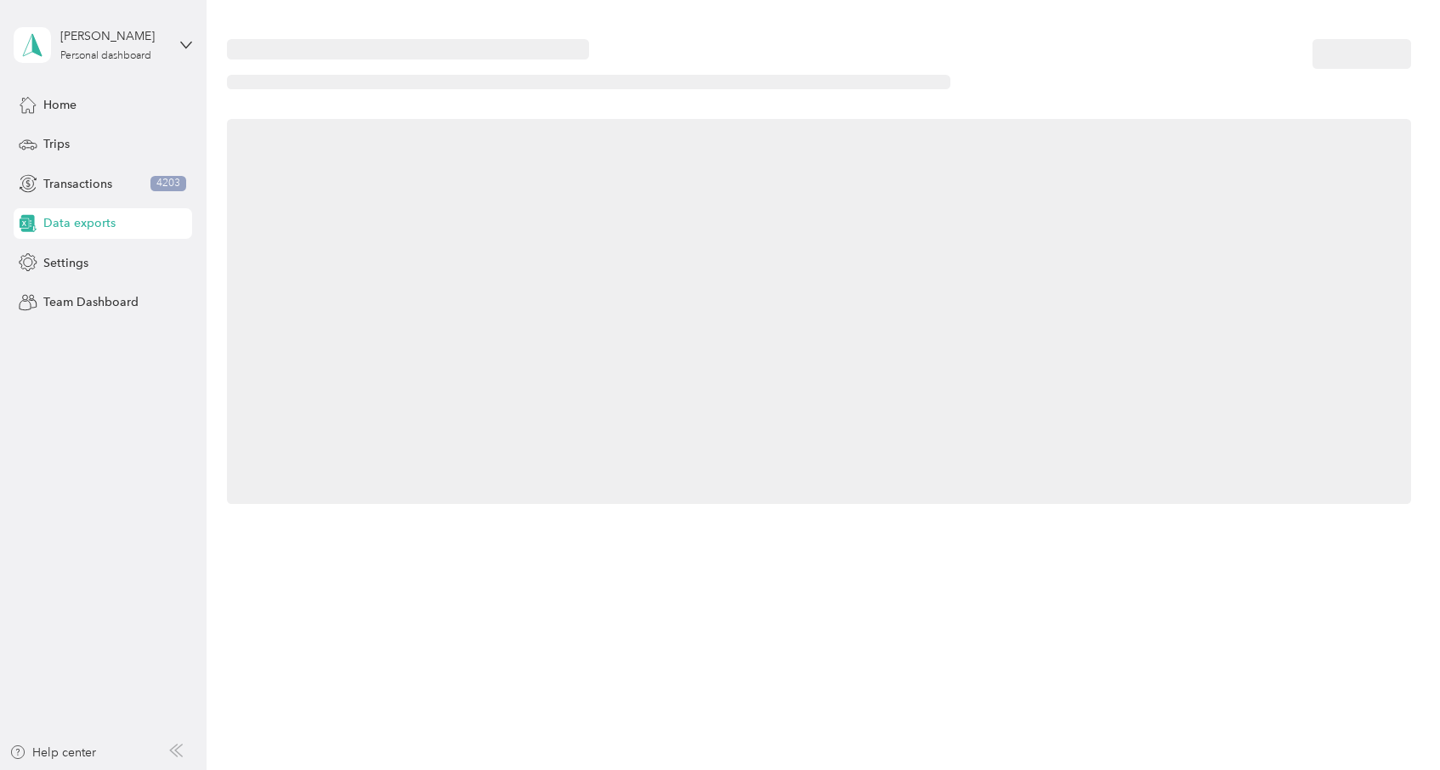
click at [96, 224] on span "Data exports" at bounding box center [79, 223] width 72 height 18
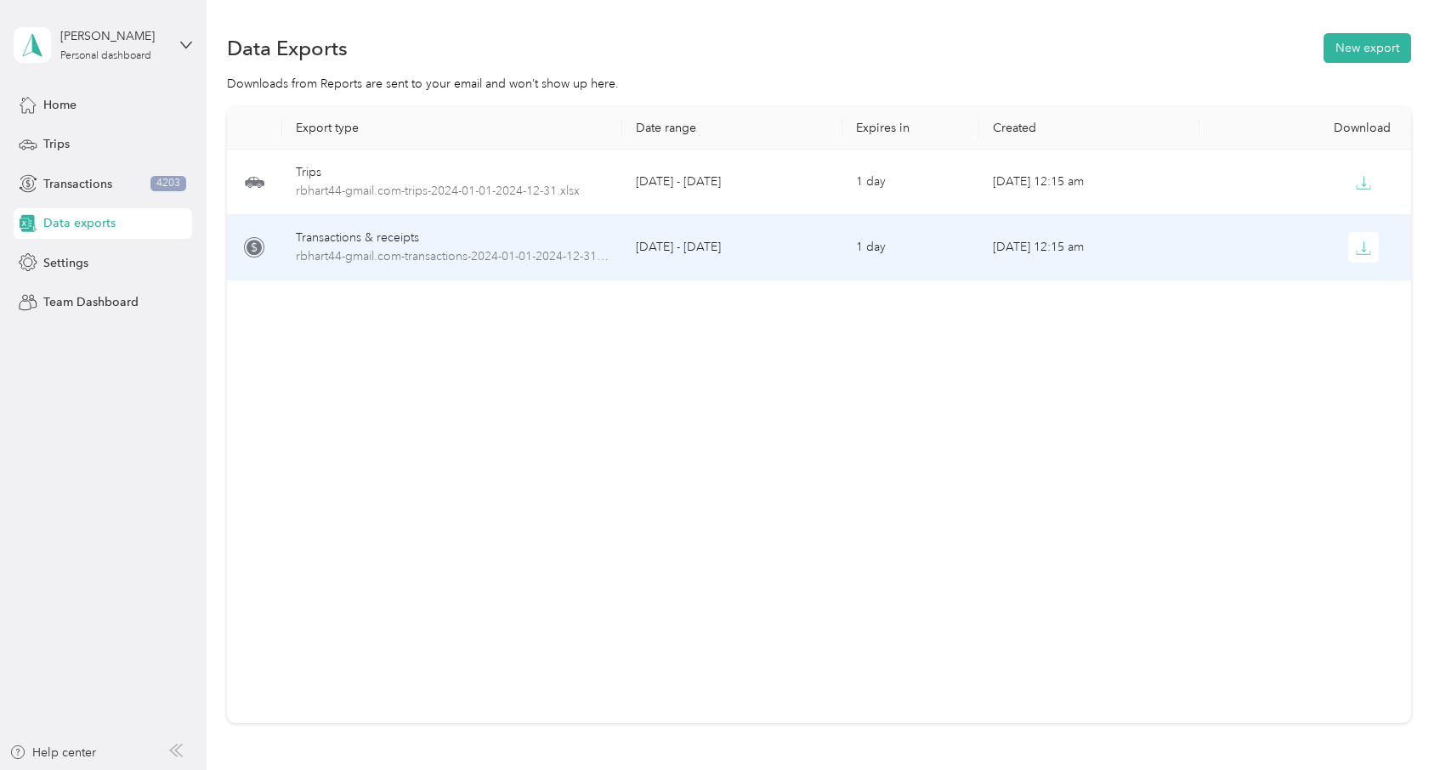
click at [349, 241] on div "Transactions & receipts" at bounding box center [453, 238] width 314 height 19
click at [1364, 238] on button "button" at bounding box center [1363, 247] width 31 height 31
